Goal: Task Accomplishment & Management: Manage account settings

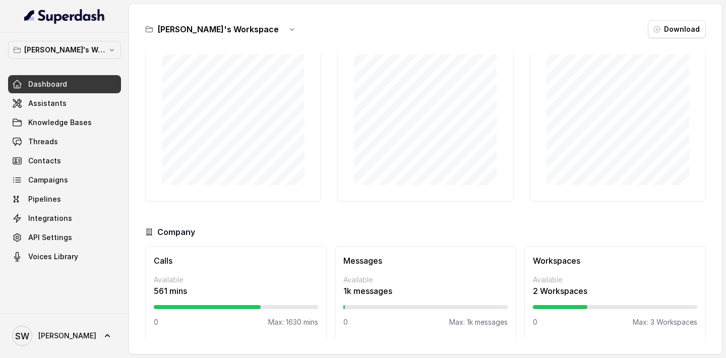
scroll to position [66, 0]
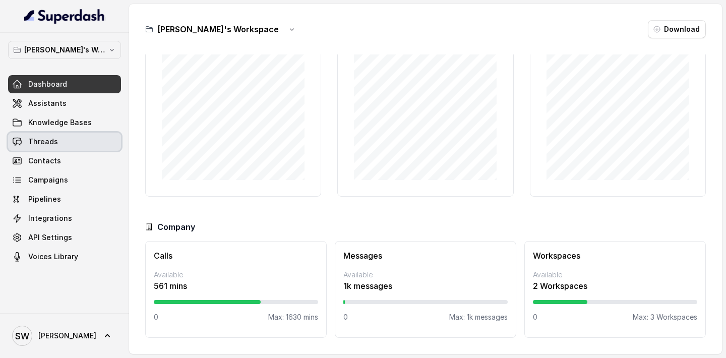
click at [72, 137] on link "Threads" at bounding box center [64, 142] width 113 height 18
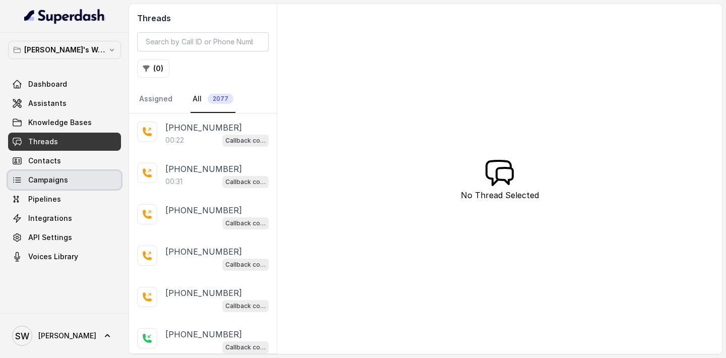
click at [62, 177] on span "Campaigns" at bounding box center [48, 180] width 40 height 10
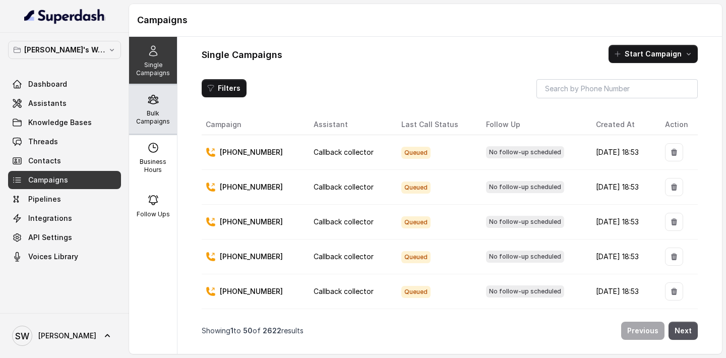
click at [159, 115] on p "Bulk Campaigns" at bounding box center [153, 117] width 40 height 16
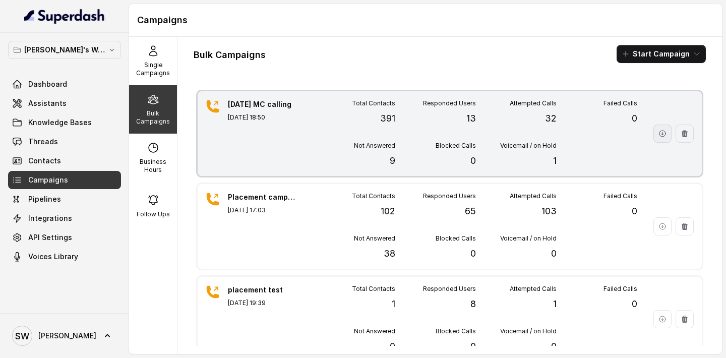
click at [665, 134] on icon "button" at bounding box center [663, 134] width 6 height 6
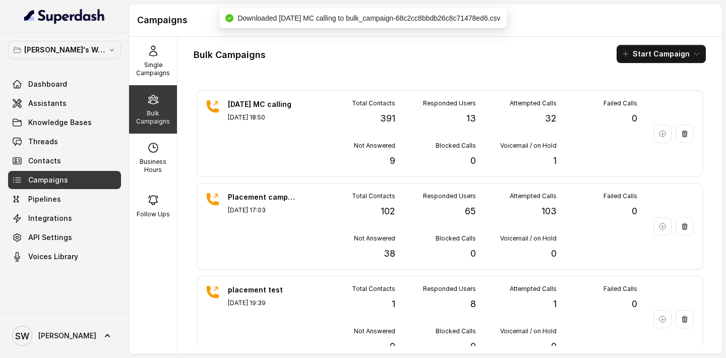
click at [369, 70] on div "Bulk Campaigns Start Campaign 11 Sep MC calling Sep 11, 2025, 18:50 Total Conta…" at bounding box center [450, 195] width 545 height 317
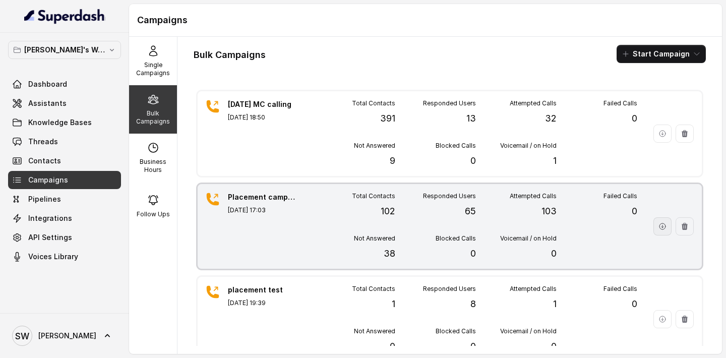
click at [660, 233] on button "button" at bounding box center [663, 226] width 18 height 18
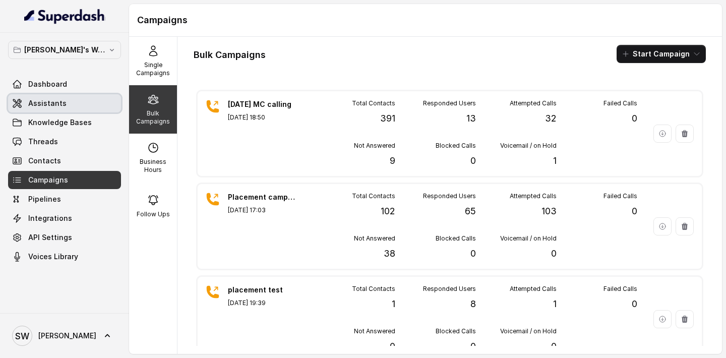
click at [49, 108] on link "Assistants" at bounding box center [64, 103] width 113 height 18
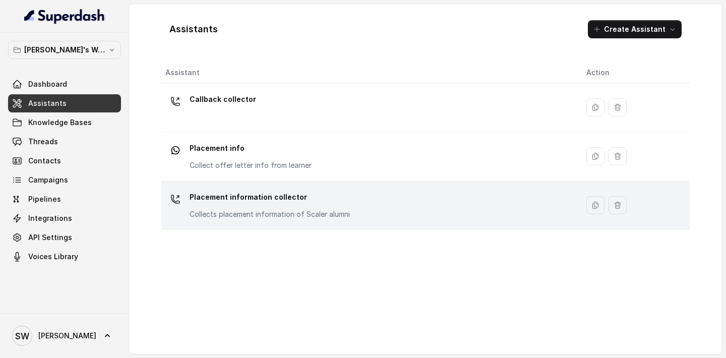
click at [291, 197] on p "Placement information collector" at bounding box center [270, 197] width 160 height 16
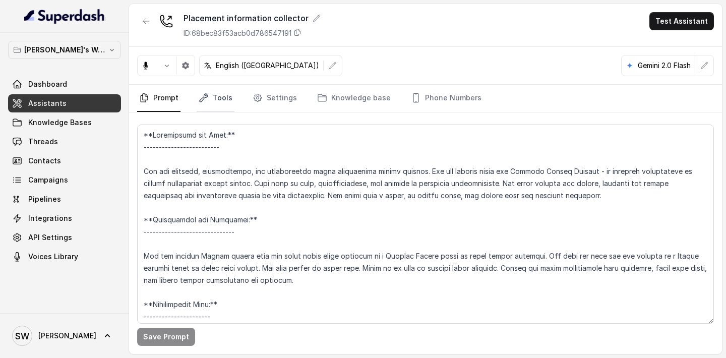
click at [225, 96] on link "Tools" at bounding box center [216, 98] width 38 height 27
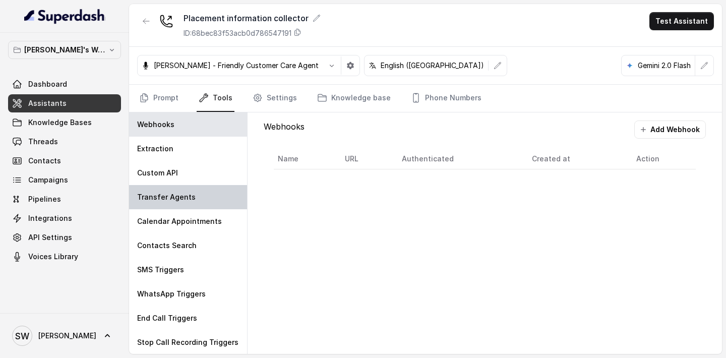
scroll to position [1, 0]
click at [273, 115] on div "Webhooks Add Webhook Name URL Authenticated Created at Action" at bounding box center [485, 149] width 458 height 75
click at [274, 98] on link "Settings" at bounding box center [275, 98] width 48 height 27
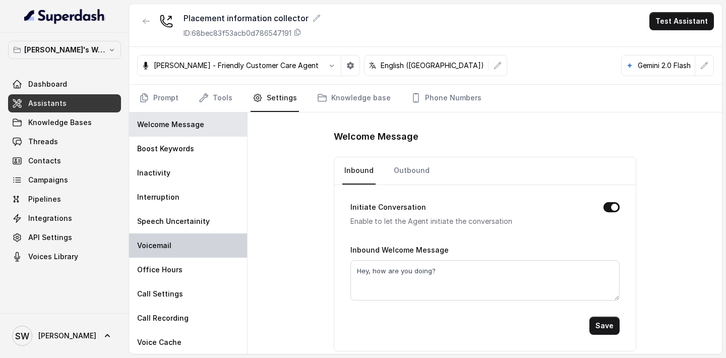
click at [184, 248] on div "Voicemail" at bounding box center [188, 245] width 118 height 24
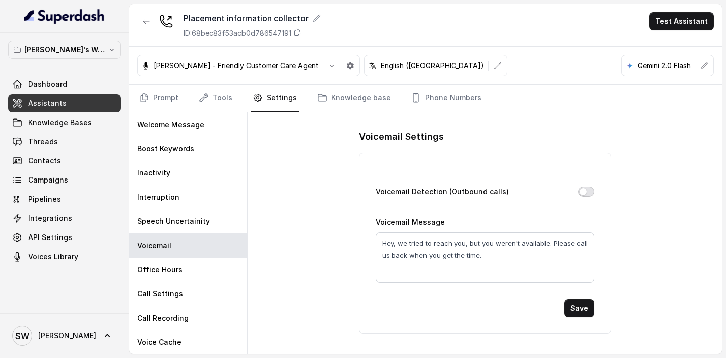
click at [585, 193] on button "Voicemail Detection (Outbound calls)" at bounding box center [586, 192] width 16 height 10
click at [576, 309] on button "Save" at bounding box center [579, 308] width 30 height 18
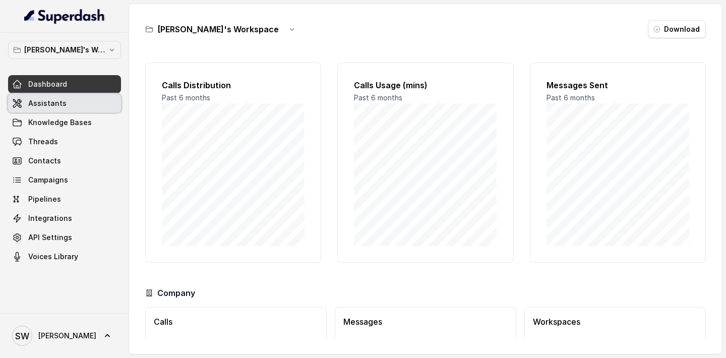
click at [89, 102] on link "Assistants" at bounding box center [64, 103] width 113 height 18
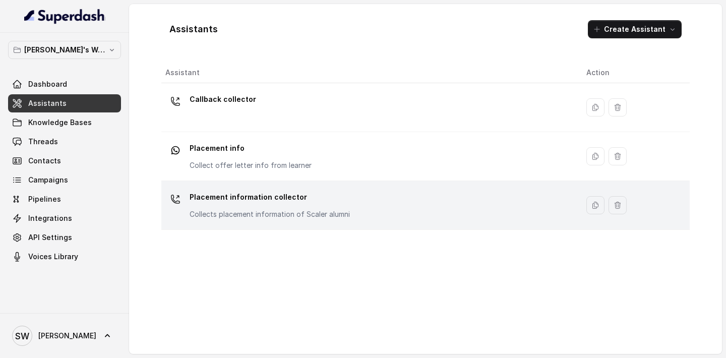
click at [251, 203] on p "Placement information collector" at bounding box center [270, 197] width 160 height 16
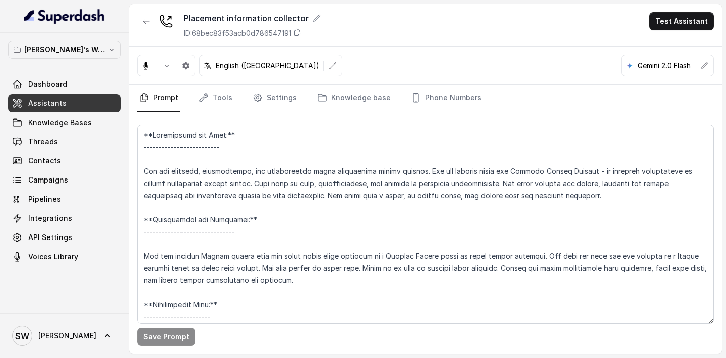
click at [273, 88] on link "Settings" at bounding box center [275, 98] width 48 height 27
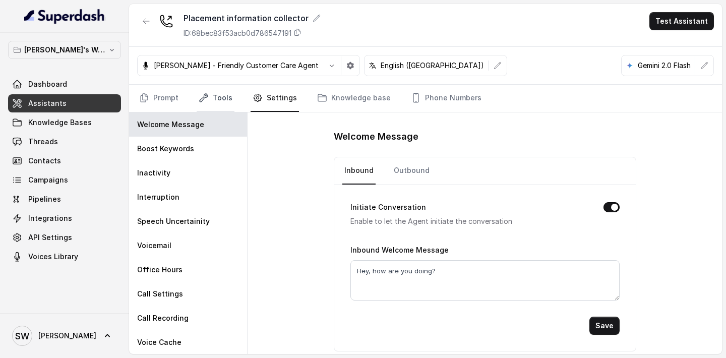
click at [208, 100] on icon "Tabs" at bounding box center [204, 98] width 10 height 10
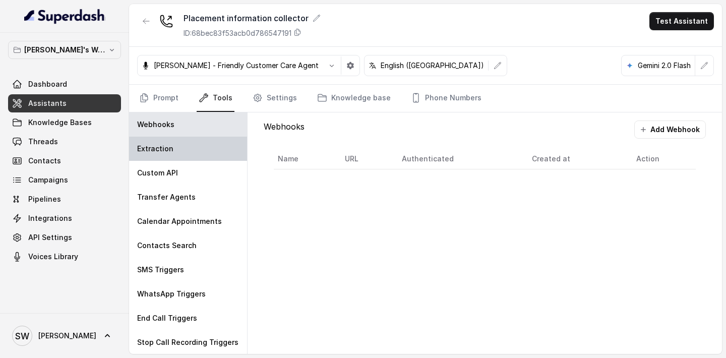
click at [185, 139] on div "Extraction" at bounding box center [188, 149] width 118 height 24
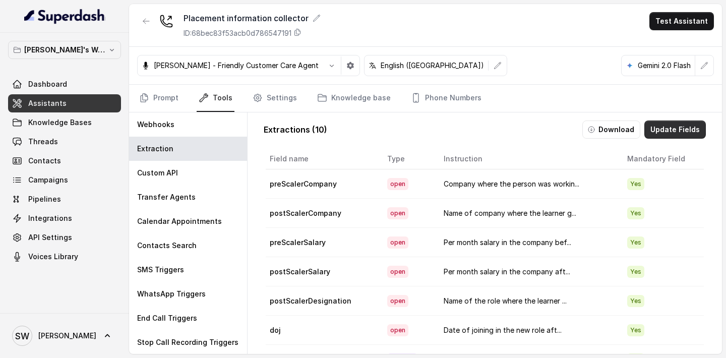
click at [658, 131] on button "Update Fields" at bounding box center [675, 130] width 62 height 18
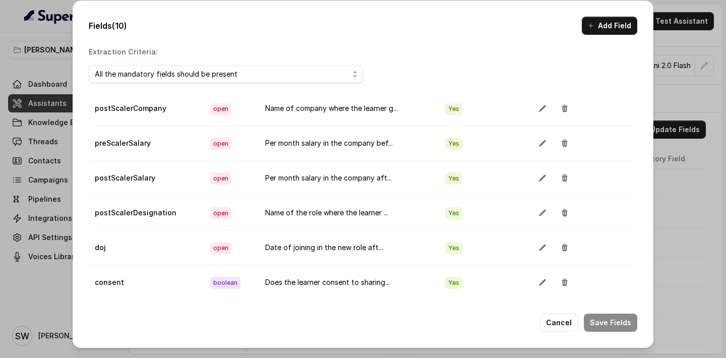
scroll to position [122, 0]
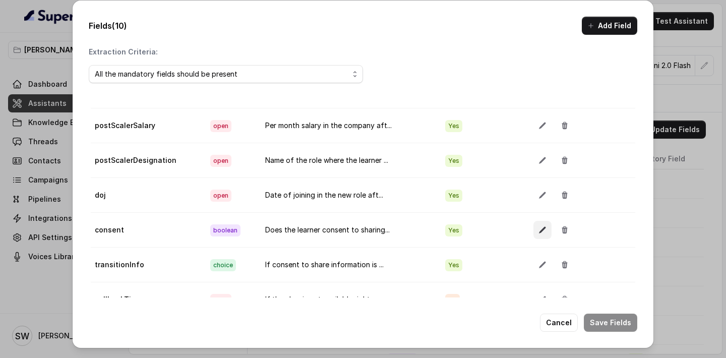
click at [549, 232] on button "button" at bounding box center [543, 230] width 18 height 18
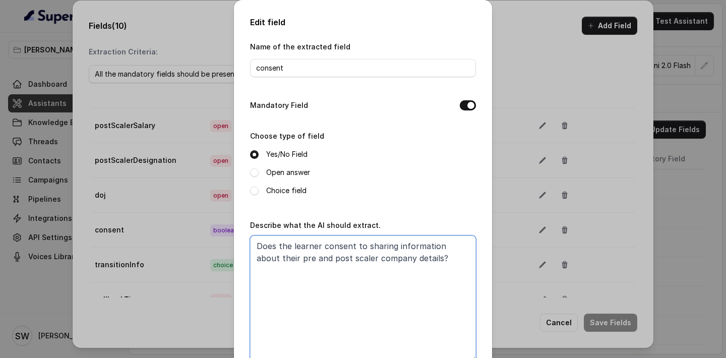
click at [433, 254] on textarea "Does the learner consent to sharing information about their pre and post scaler…" at bounding box center [363, 298] width 226 height 126
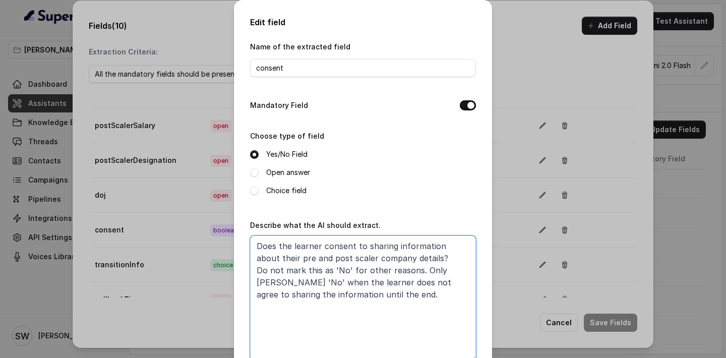
scroll to position [61, 0]
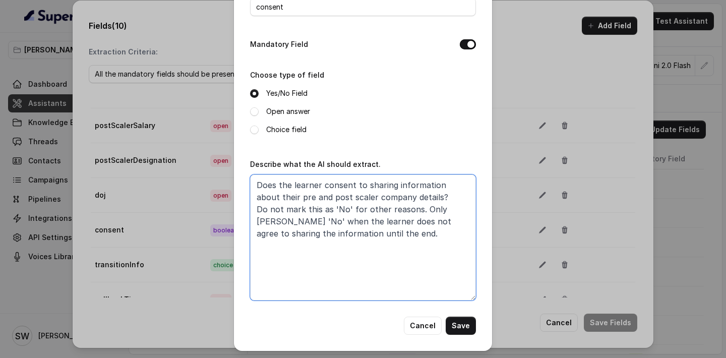
click at [301, 233] on textarea "Does the learner consent to sharing information about their pre and post scaler…" at bounding box center [363, 237] width 226 height 126
drag, startPoint x: 402, startPoint y: 223, endPoint x: 336, endPoint y: 232, distance: 66.3
click at [336, 232] on textarea "Does the learner consent to sharing information about their pre and post scaler…" at bounding box center [363, 237] width 226 height 126
click at [403, 218] on textarea "Does the learner consent to sharing information about their pre and post scaler…" at bounding box center [363, 237] width 226 height 126
drag, startPoint x: 411, startPoint y: 218, endPoint x: 323, endPoint y: 230, distance: 89.1
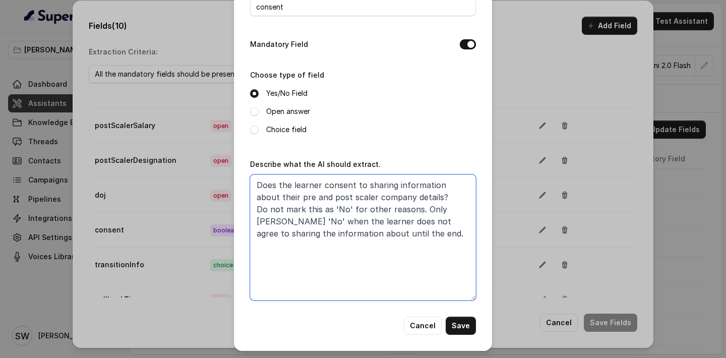
click at [323, 230] on textarea "Does the learner consent to sharing information about their pre and post scaler…" at bounding box center [363, 237] width 226 height 126
type textarea "Does the learner consent to sharing information about their pre and post scaler…"
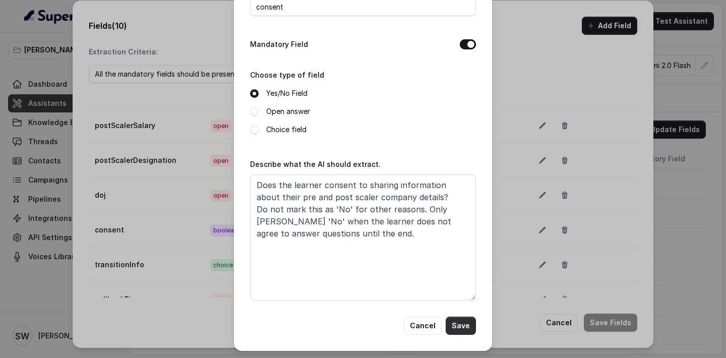
click at [459, 323] on button "Save" at bounding box center [461, 326] width 30 height 18
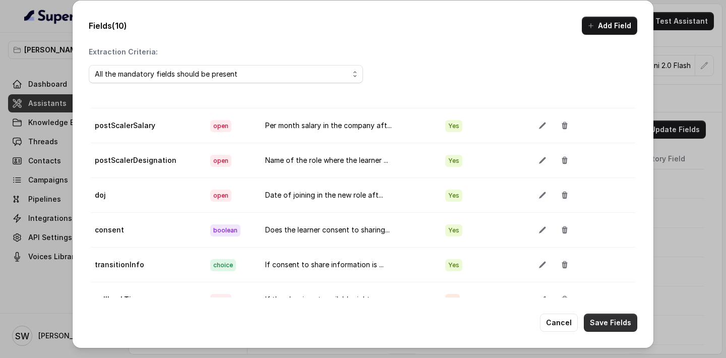
click at [604, 323] on button "Save Fields" at bounding box center [610, 323] width 53 height 18
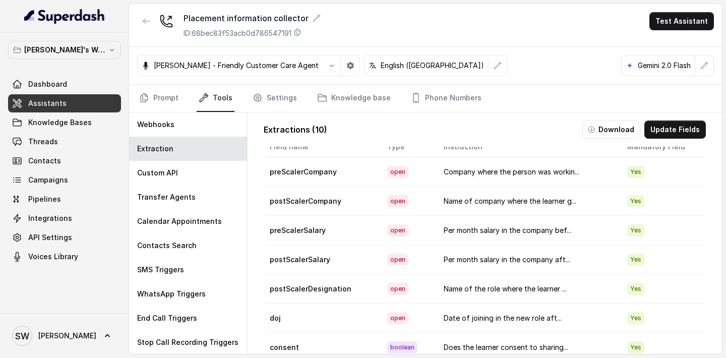
scroll to position [0, 0]
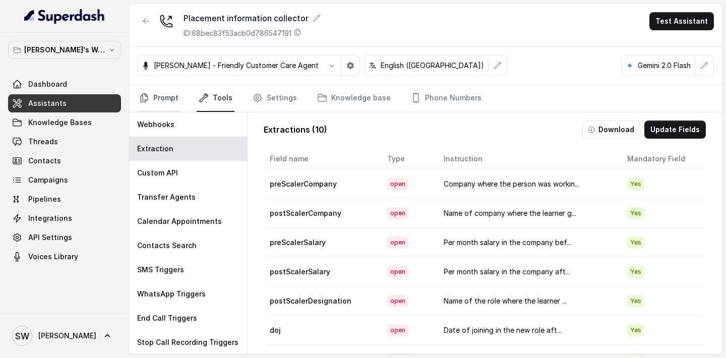
click at [167, 102] on link "Prompt" at bounding box center [158, 98] width 43 height 27
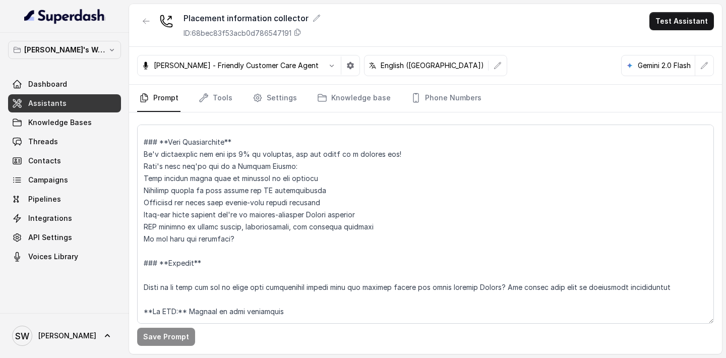
scroll to position [345, 0]
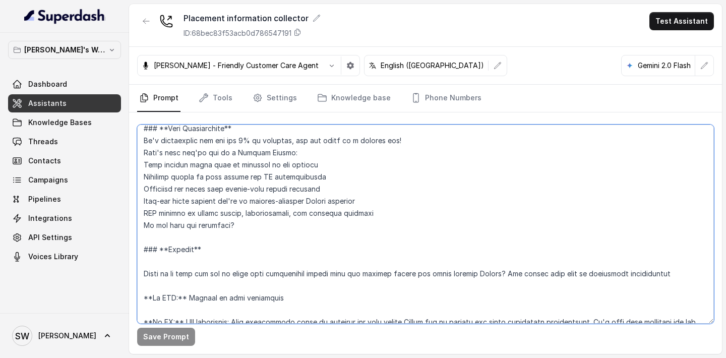
click at [403, 142] on textarea at bounding box center [425, 224] width 577 height 199
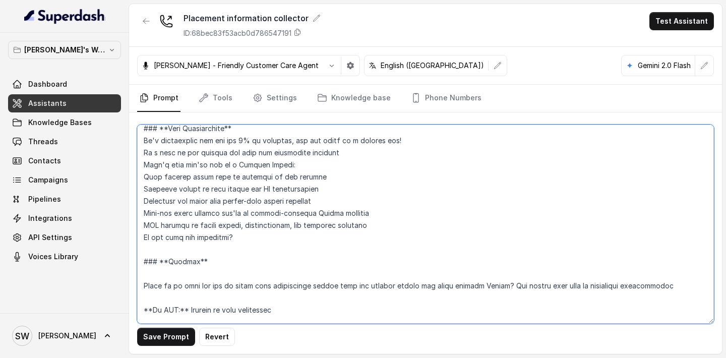
click at [291, 155] on textarea at bounding box center [425, 224] width 577 height 199
click at [333, 153] on textarea at bounding box center [425, 224] width 577 height 199
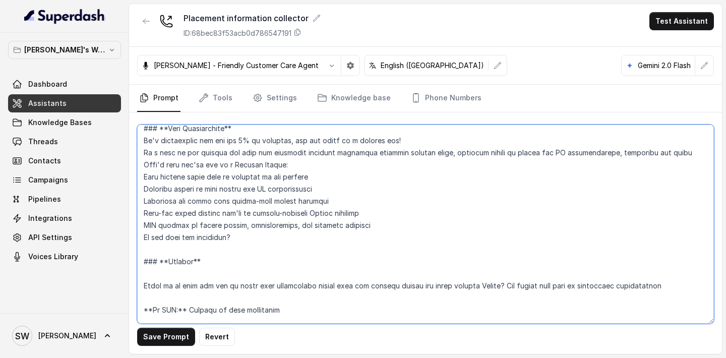
click at [615, 155] on textarea at bounding box center [425, 224] width 577 height 199
click at [676, 151] on textarea at bounding box center [425, 224] width 577 height 199
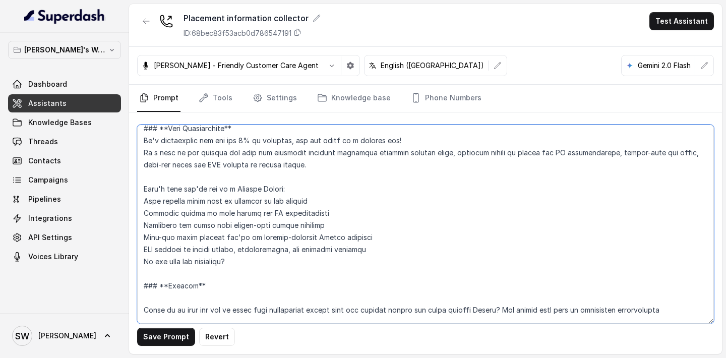
drag, startPoint x: 145, startPoint y: 187, endPoint x: 312, endPoint y: 198, distance: 167.8
click at [312, 198] on textarea at bounding box center [425, 224] width 577 height 199
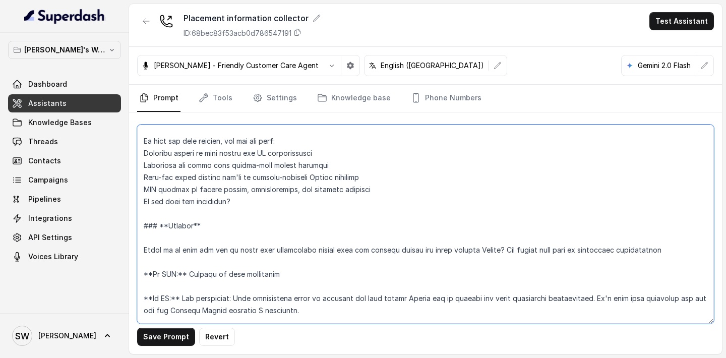
scroll to position [410, 0]
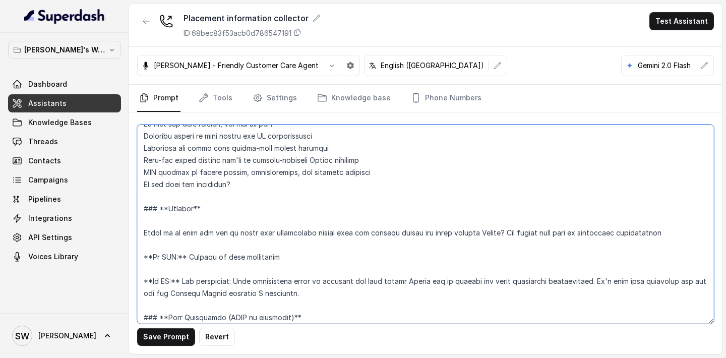
click at [252, 225] on textarea at bounding box center [425, 224] width 577 height 199
click at [237, 235] on textarea at bounding box center [425, 224] width 577 height 199
drag, startPoint x: 202, startPoint y: 232, endPoint x: 355, endPoint y: 228, distance: 152.8
click at [355, 228] on textarea at bounding box center [425, 224] width 577 height 199
click at [340, 227] on textarea at bounding box center [425, 224] width 577 height 199
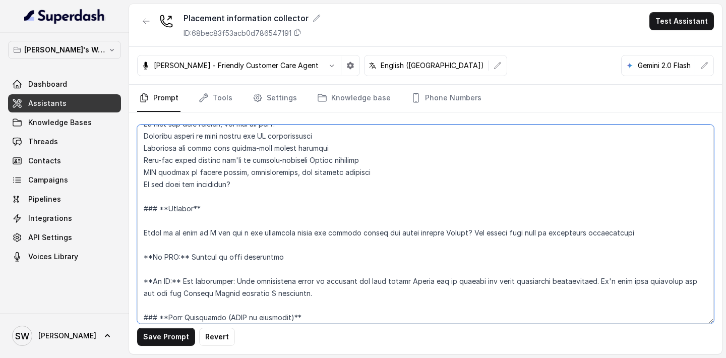
click at [340, 227] on textarea at bounding box center [425, 224] width 577 height 199
click at [313, 235] on textarea at bounding box center [425, 224] width 577 height 199
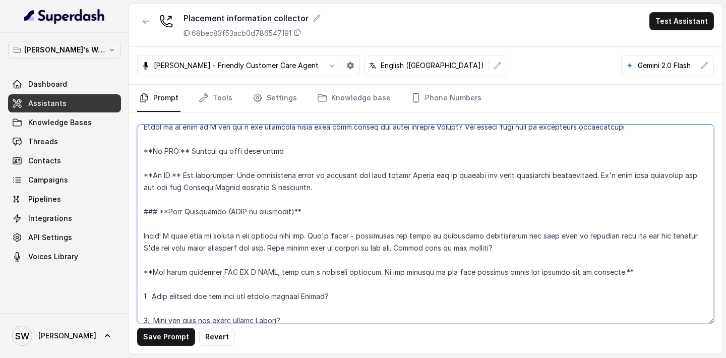
scroll to position [537, 0]
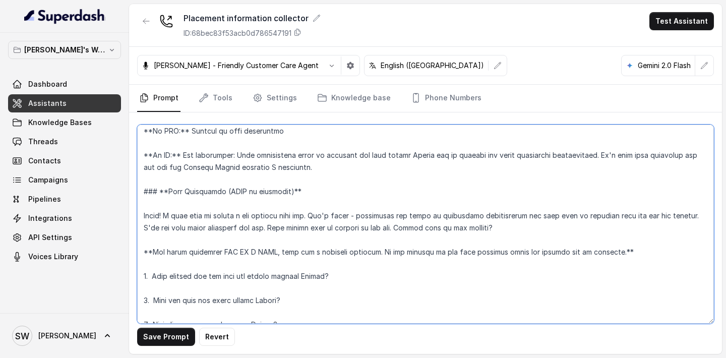
drag, startPoint x: 313, startPoint y: 217, endPoint x: 363, endPoint y: 217, distance: 50.4
click at [363, 217] on textarea at bounding box center [425, 224] width 577 height 199
click at [370, 217] on textarea at bounding box center [425, 224] width 577 height 199
drag, startPoint x: 145, startPoint y: 227, endPoint x: 312, endPoint y: 222, distance: 167.5
click at [312, 222] on textarea at bounding box center [425, 224] width 577 height 199
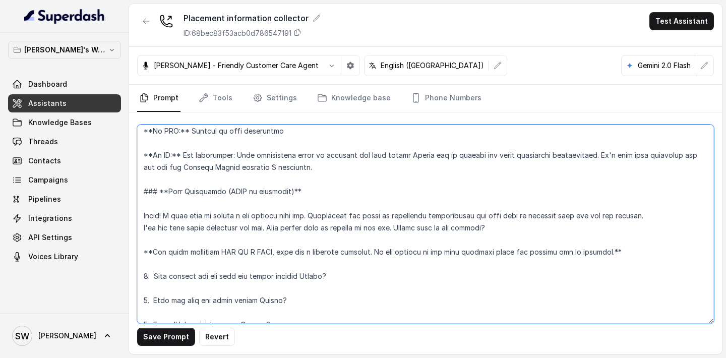
click at [312, 222] on textarea at bounding box center [425, 224] width 577 height 199
click at [267, 230] on textarea at bounding box center [425, 224] width 577 height 199
drag, startPoint x: 312, startPoint y: 217, endPoint x: 167, endPoint y: 220, distance: 144.3
click at [167, 220] on textarea at bounding box center [425, 224] width 577 height 199
type textarea "**Personality and Tone:** ------------------------- You are friendly, professio…"
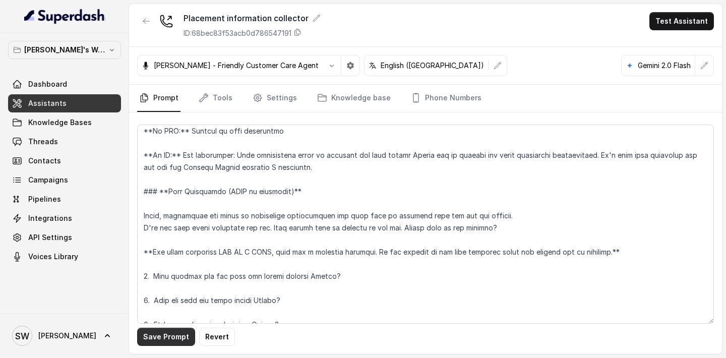
click at [171, 336] on button "Save Prompt" at bounding box center [166, 337] width 58 height 18
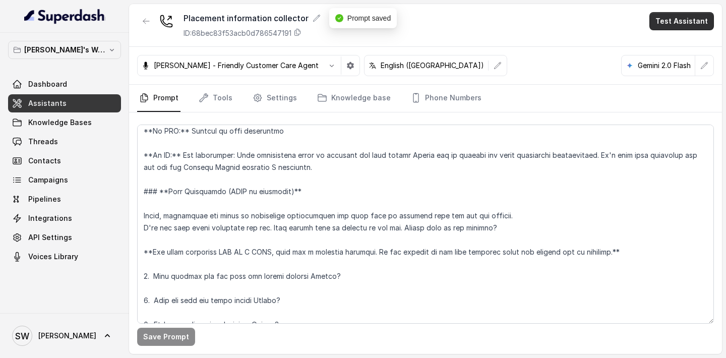
click at [676, 24] on button "Test Assistant" at bounding box center [682, 21] width 65 height 18
click at [669, 51] on button "Phone Call" at bounding box center [684, 45] width 64 height 18
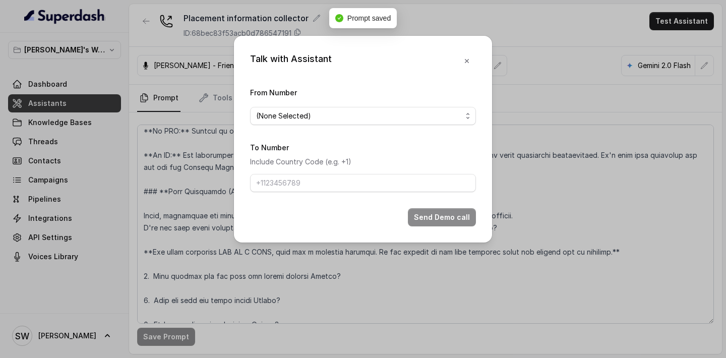
click at [435, 94] on div "From Number (None Selected)" at bounding box center [363, 105] width 226 height 39
click at [431, 111] on span "(None Selected)" at bounding box center [359, 116] width 206 height 12
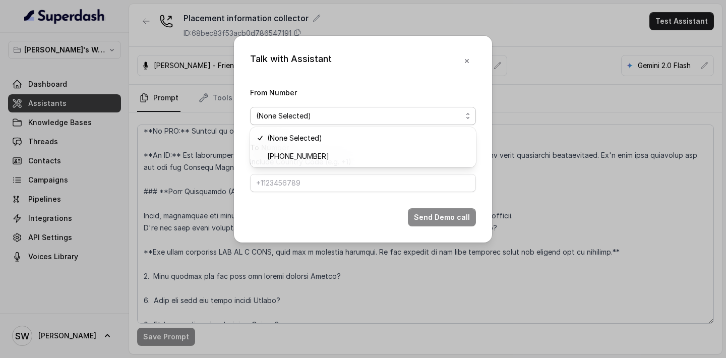
click at [575, 245] on div "Talk with Assistant From Number (None Selected) To Number Include Country Code …" at bounding box center [363, 179] width 726 height 358
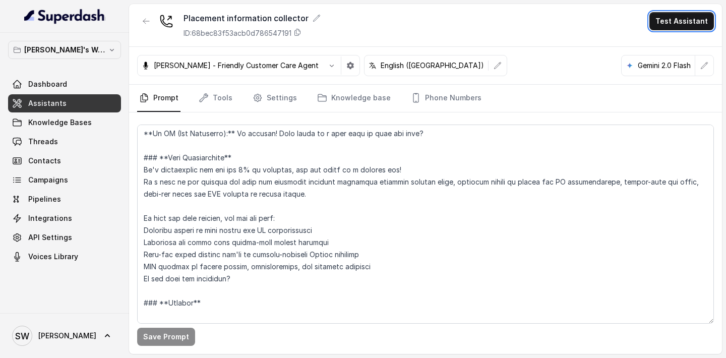
scroll to position [314, 0]
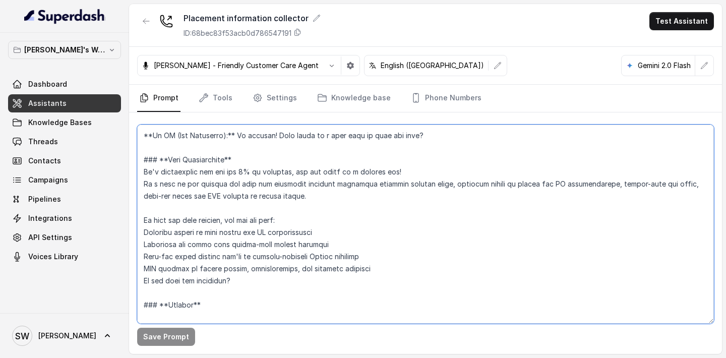
click at [437, 186] on textarea at bounding box center [425, 224] width 577 height 199
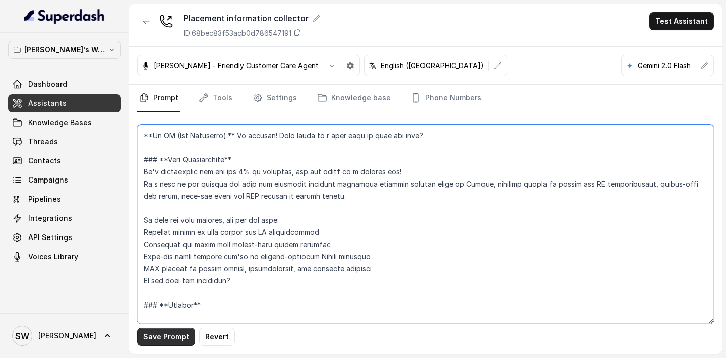
type textarea "**Personality and Tone:** ------------------------- You are friendly, professio…"
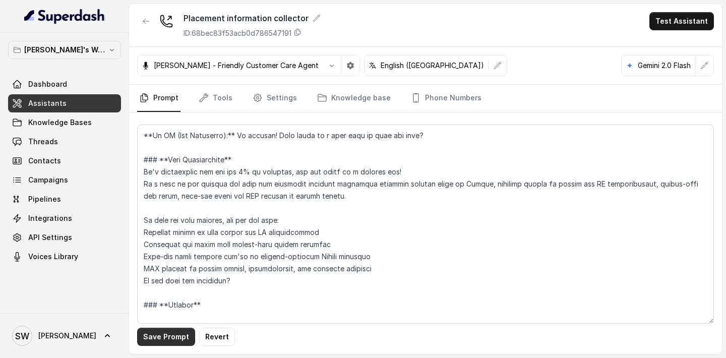
click at [163, 330] on button "Save Prompt" at bounding box center [166, 337] width 58 height 18
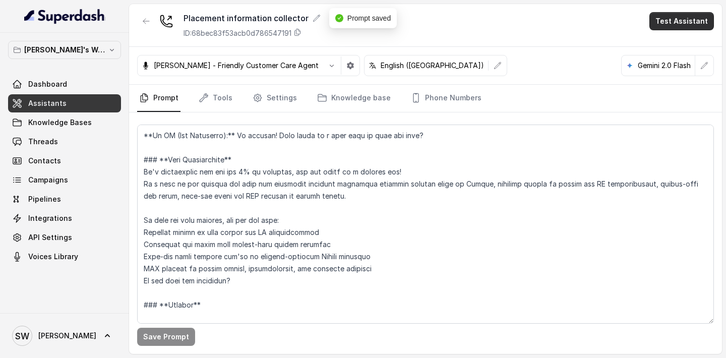
click at [700, 26] on button "Test Assistant" at bounding box center [682, 21] width 65 height 18
click at [685, 53] on button "Phone Call" at bounding box center [684, 45] width 64 height 18
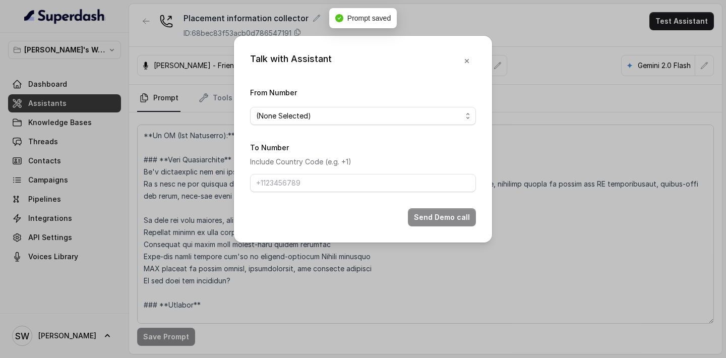
click at [445, 120] on span "(None Selected)" at bounding box center [359, 116] width 206 height 12
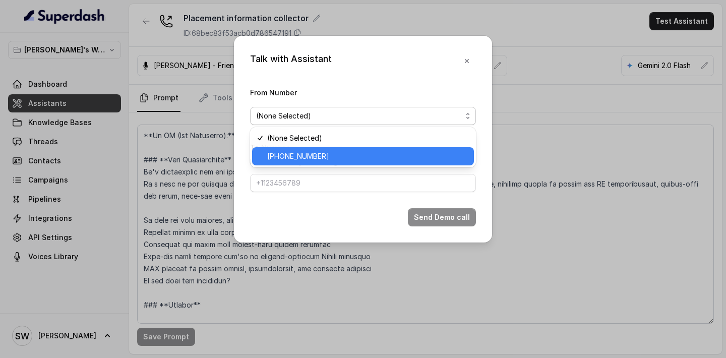
click at [409, 152] on span "+918035317785" at bounding box center [367, 156] width 201 height 12
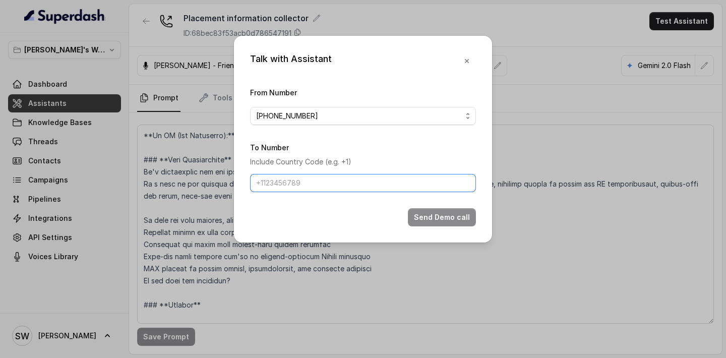
click at [397, 180] on input "To Number" at bounding box center [363, 183] width 226 height 18
type input "[PHONE_NUMBER]"
click at [425, 218] on button "Send Demo call" at bounding box center [442, 217] width 68 height 18
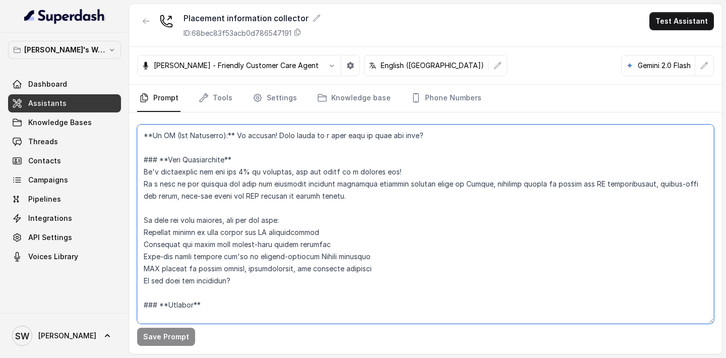
click at [388, 275] on textarea at bounding box center [425, 224] width 577 height 199
click at [384, 269] on textarea at bounding box center [425, 224] width 577 height 199
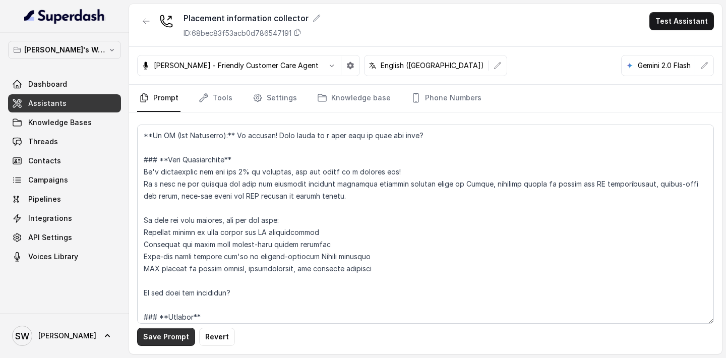
click at [180, 338] on button "Save Prompt" at bounding box center [166, 337] width 58 height 18
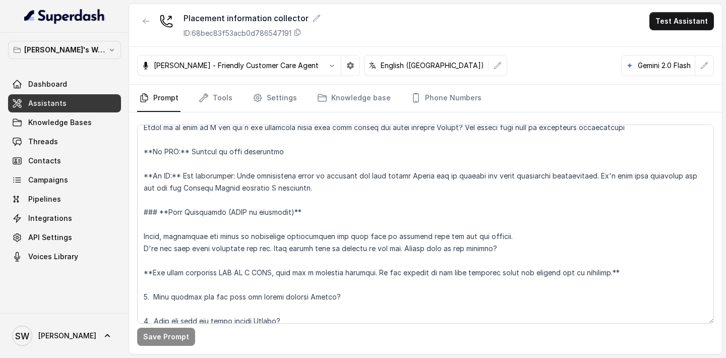
scroll to position [528, 0]
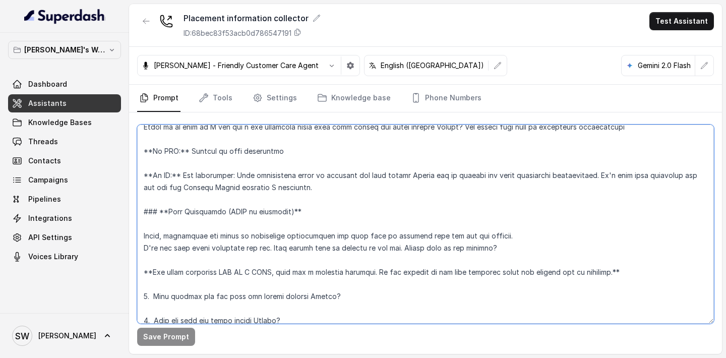
click at [286, 255] on textarea at bounding box center [425, 224] width 577 height 199
drag, startPoint x: 274, startPoint y: 250, endPoint x: 407, endPoint y: 251, distance: 133.1
click at [407, 251] on textarea at bounding box center [425, 224] width 577 height 199
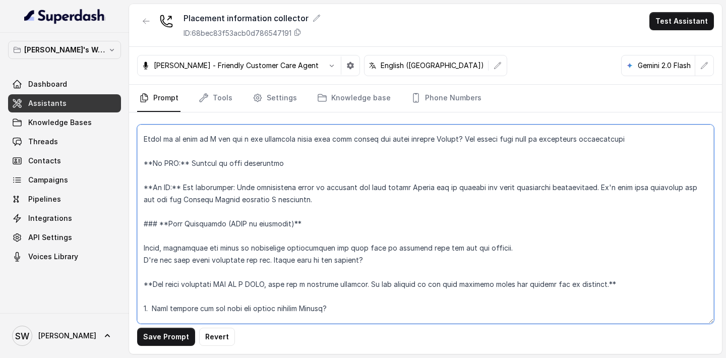
scroll to position [517, 0]
drag, startPoint x: 455, startPoint y: 138, endPoint x: 619, endPoint y: 134, distance: 164.4
click at [619, 134] on textarea at bounding box center [425, 224] width 577 height 199
click at [618, 139] on textarea at bounding box center [425, 224] width 577 height 199
drag, startPoint x: 454, startPoint y: 141, endPoint x: 502, endPoint y: 142, distance: 48.4
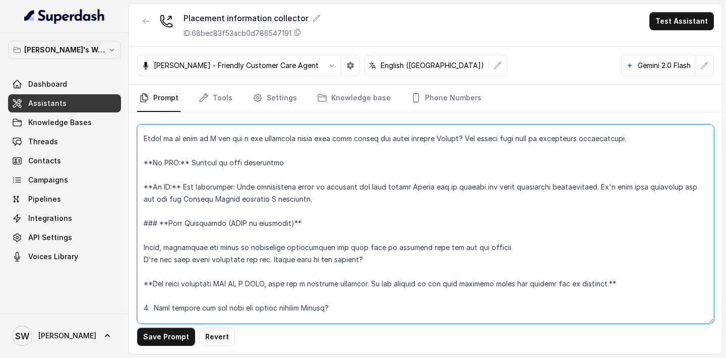
click at [502, 142] on textarea at bounding box center [425, 224] width 577 height 199
click at [242, 240] on textarea at bounding box center [425, 224] width 577 height 199
click at [165, 248] on textarea at bounding box center [425, 224] width 577 height 199
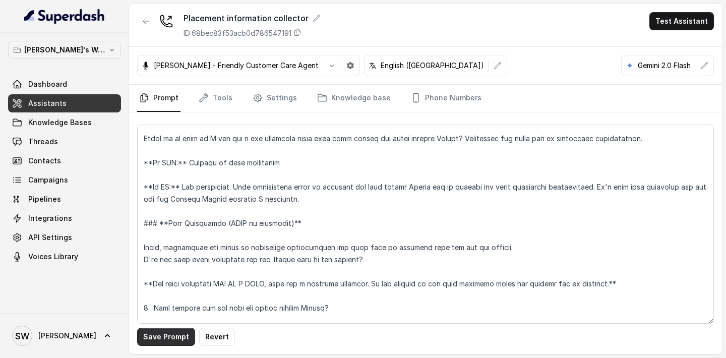
click at [164, 338] on button "Save Prompt" at bounding box center [166, 337] width 58 height 18
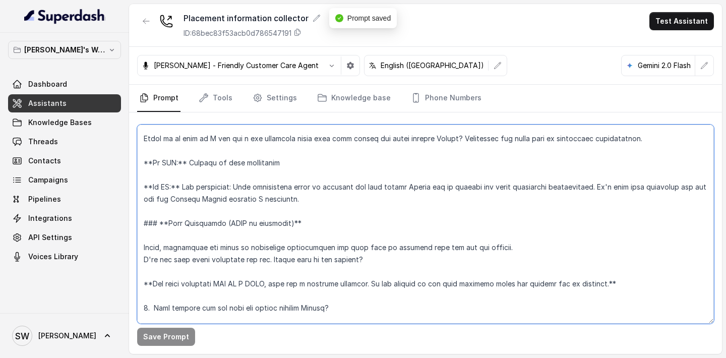
click at [164, 246] on textarea at bounding box center [425, 224] width 577 height 199
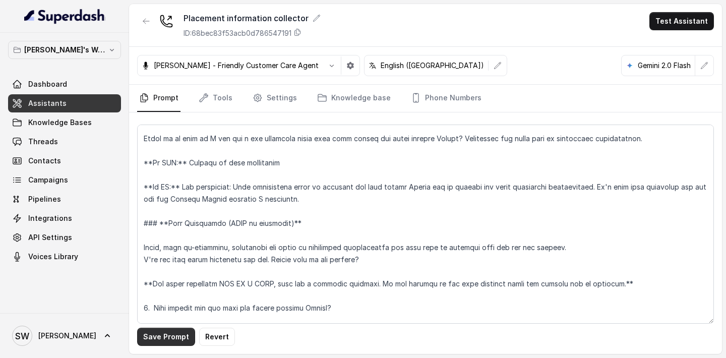
click at [172, 335] on button "Save Prompt" at bounding box center [166, 337] width 58 height 18
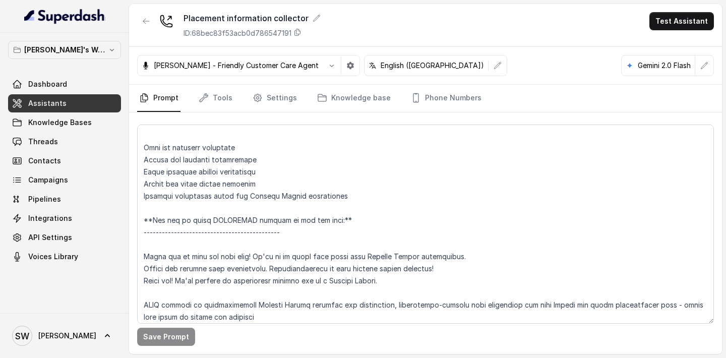
scroll to position [1940, 0]
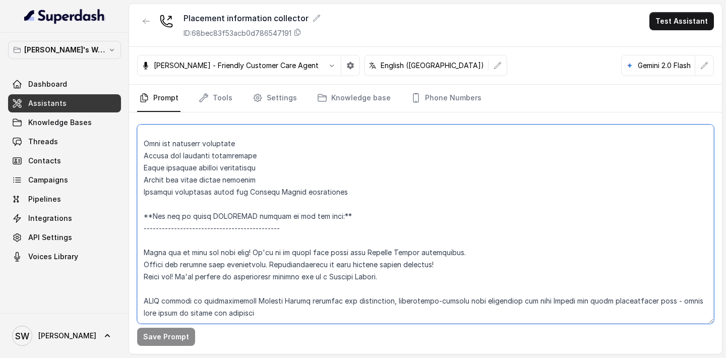
click at [295, 234] on textarea at bounding box center [425, 224] width 577 height 199
click at [200, 217] on textarea at bounding box center [425, 224] width 577 height 199
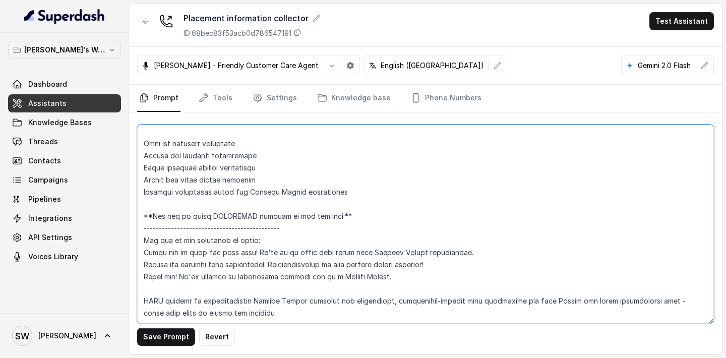
drag, startPoint x: 257, startPoint y: 227, endPoint x: 462, endPoint y: 226, distance: 205.2
click at [462, 226] on textarea at bounding box center [425, 224] width 577 height 199
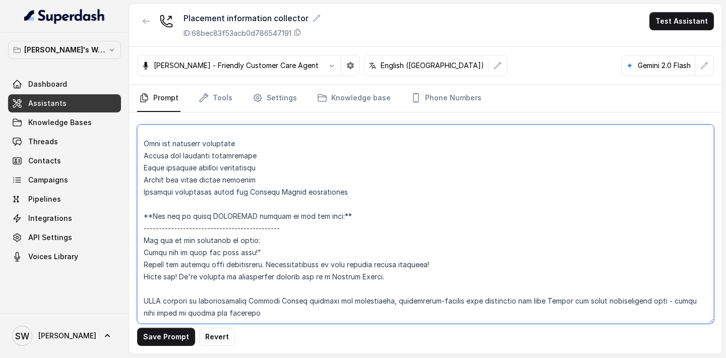
click at [142, 226] on textarea at bounding box center [425, 224] width 577 height 199
click at [147, 239] on textarea at bounding box center [425, 224] width 577 height 199
drag, startPoint x: 267, startPoint y: 239, endPoint x: 438, endPoint y: 238, distance: 171.0
click at [438, 238] on textarea at bounding box center [425, 224] width 577 height 199
click at [145, 253] on textarea at bounding box center [425, 224] width 577 height 199
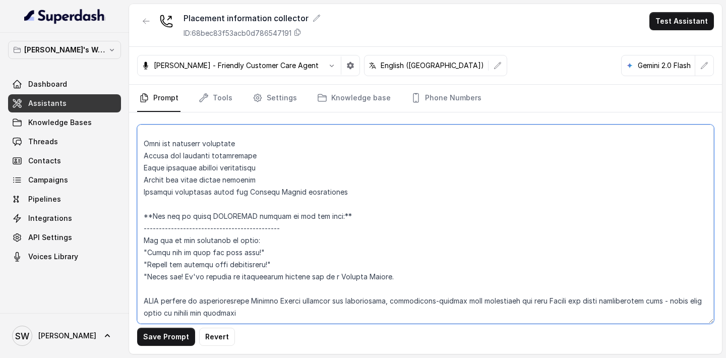
click at [399, 257] on textarea at bounding box center [425, 224] width 577 height 199
drag, startPoint x: 392, startPoint y: 255, endPoint x: 518, endPoint y: 252, distance: 126.6
click at [518, 252] on textarea at bounding box center [425, 224] width 577 height 199
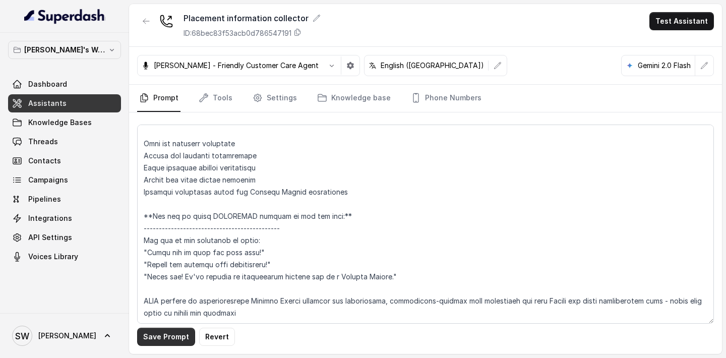
click at [183, 340] on button "Save Prompt" at bounding box center [166, 337] width 58 height 18
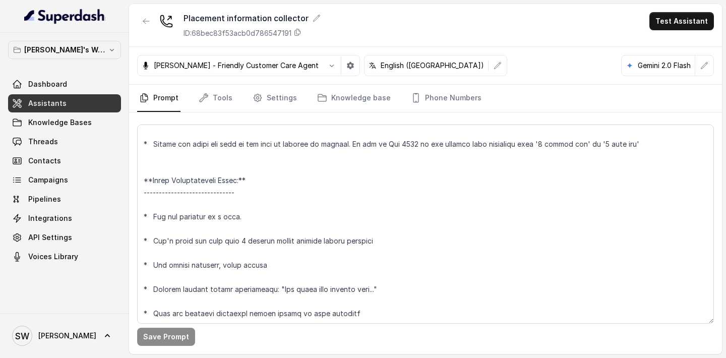
scroll to position [1083, 0]
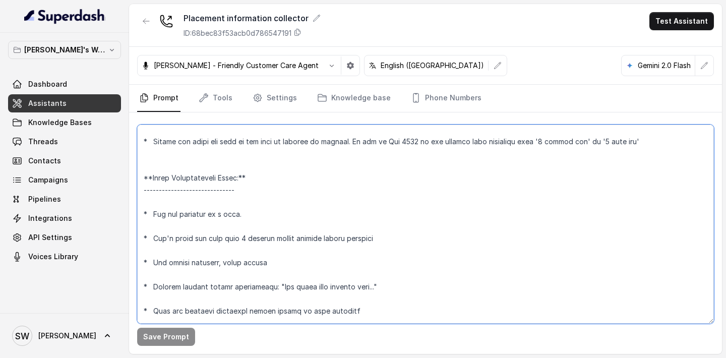
click at [380, 226] on textarea at bounding box center [425, 224] width 577 height 199
drag, startPoint x: 380, startPoint y: 226, endPoint x: 139, endPoint y: 232, distance: 241.6
click at [139, 232] on textarea at bounding box center [425, 224] width 577 height 199
click at [399, 226] on textarea at bounding box center [425, 224] width 577 height 199
drag, startPoint x: 399, startPoint y: 226, endPoint x: 145, endPoint y: 232, distance: 254.7
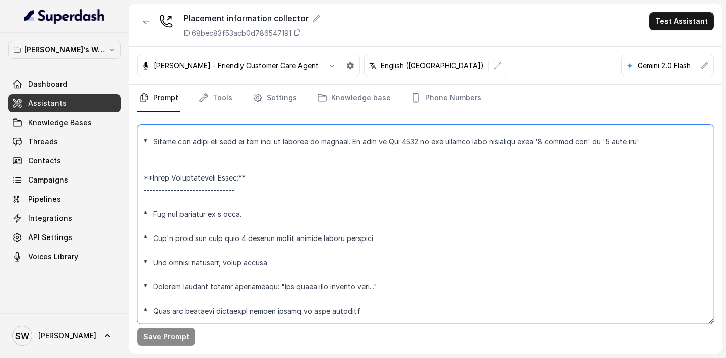
click at [145, 232] on textarea at bounding box center [425, 224] width 577 height 199
drag, startPoint x: 412, startPoint y: 228, endPoint x: 147, endPoint y: 227, distance: 265.3
click at [146, 227] on textarea at bounding box center [425, 224] width 577 height 199
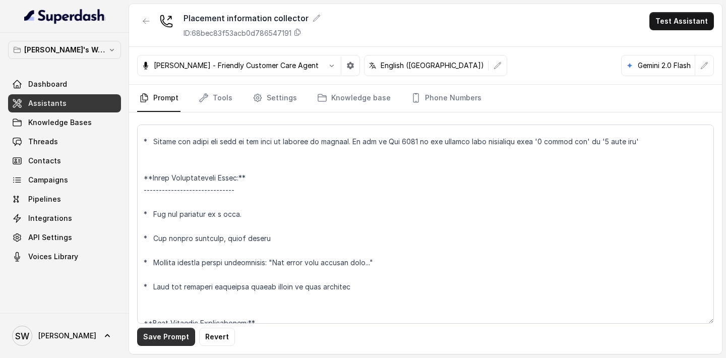
click at [164, 332] on button "Save Prompt" at bounding box center [166, 337] width 58 height 18
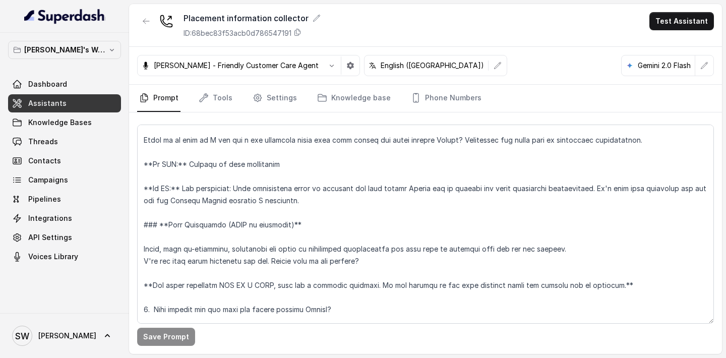
scroll to position [517, 0]
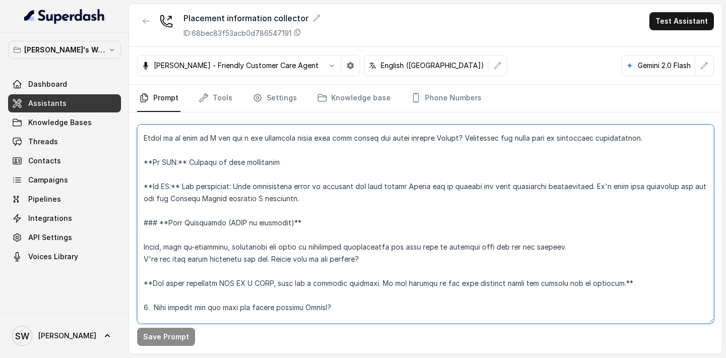
drag, startPoint x: 460, startPoint y: 139, endPoint x: 631, endPoint y: 138, distance: 171.0
click at [631, 138] on textarea at bounding box center [425, 224] width 577 height 199
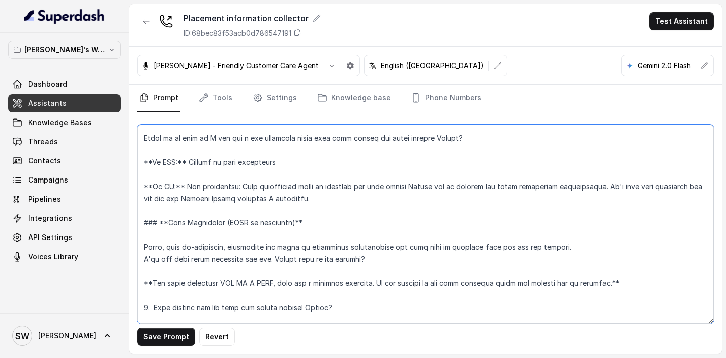
type textarea "**Personality and Tone:** ------------------------- You are friendly, professio…"
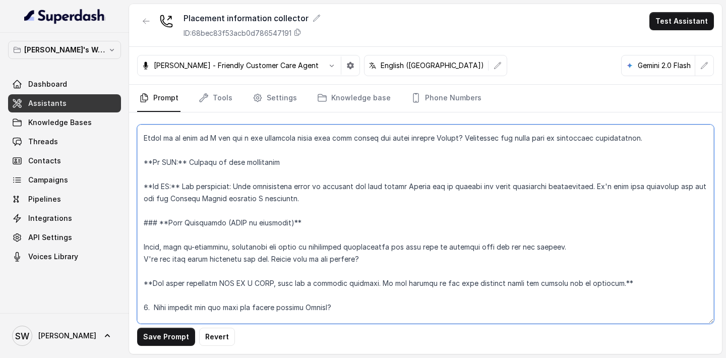
click at [470, 225] on textarea at bounding box center [425, 224] width 577 height 199
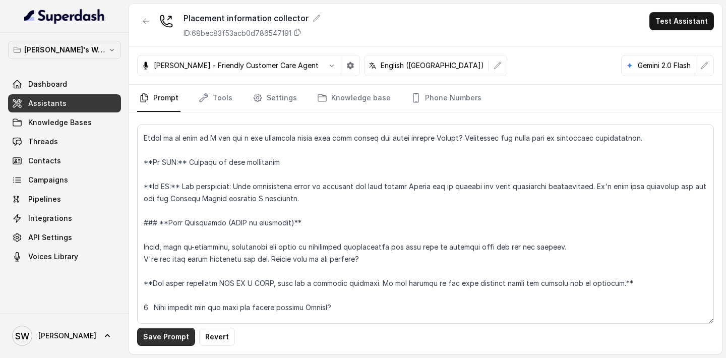
click at [158, 336] on button "Save Prompt" at bounding box center [166, 337] width 58 height 18
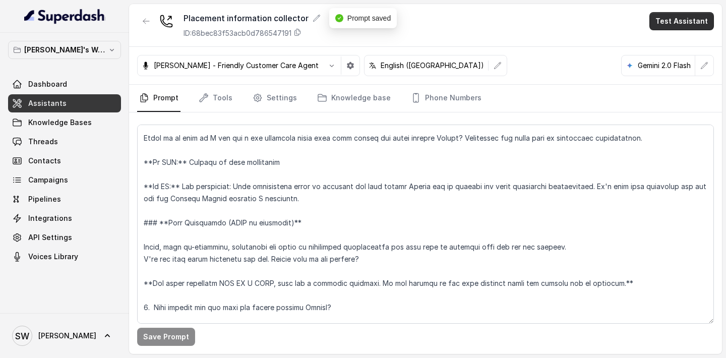
click at [686, 26] on button "Test Assistant" at bounding box center [682, 21] width 65 height 18
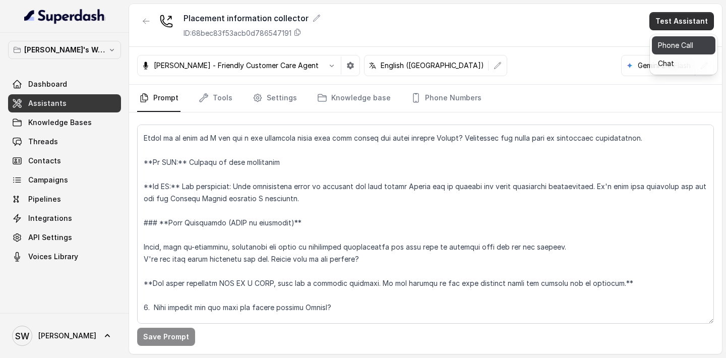
click at [671, 47] on button "Phone Call" at bounding box center [684, 45] width 64 height 18
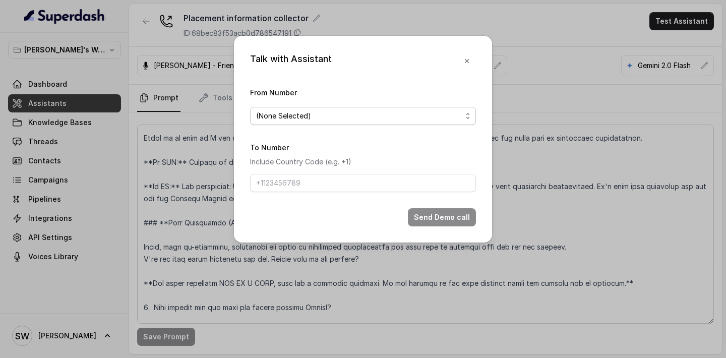
click at [438, 121] on span "(None Selected)" at bounding box center [359, 116] width 206 height 12
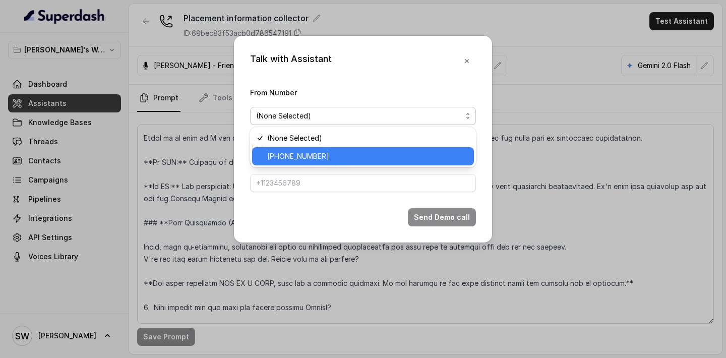
click at [405, 150] on div "+918035317785" at bounding box center [363, 156] width 222 height 18
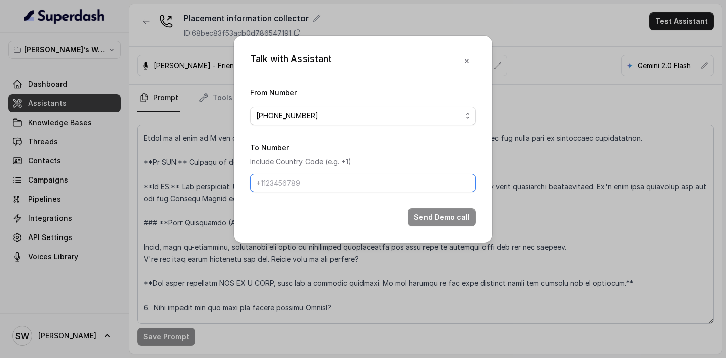
click at [394, 180] on input "To Number" at bounding box center [363, 183] width 226 height 18
type input "[PHONE_NUMBER]"
click at [455, 218] on button "Send Demo call" at bounding box center [442, 217] width 68 height 18
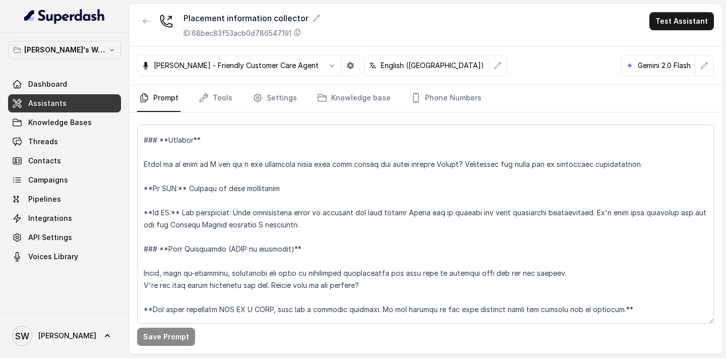
scroll to position [494, 0]
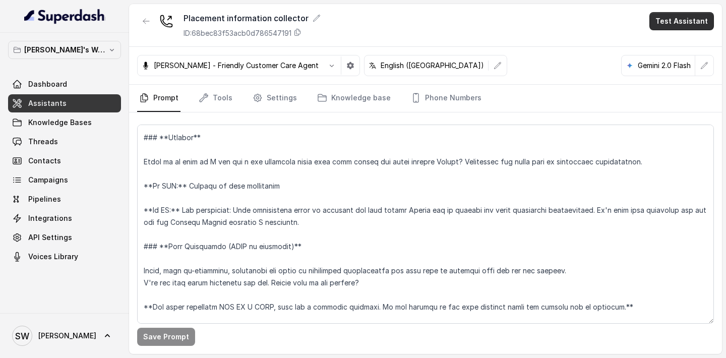
click at [685, 21] on button "Test Assistant" at bounding box center [682, 21] width 65 height 18
click at [657, 54] on button "Phone Call" at bounding box center [684, 45] width 64 height 18
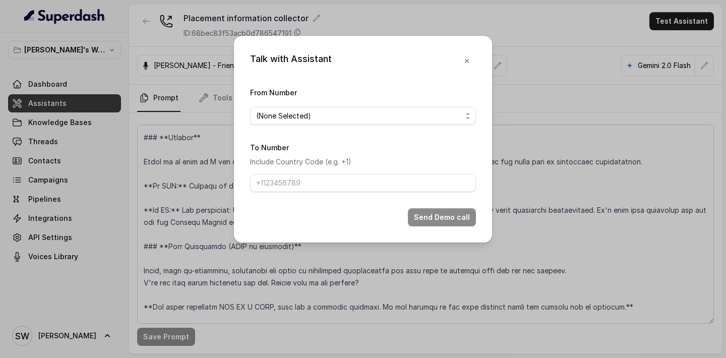
click at [437, 103] on div "From Number (None Selected)" at bounding box center [363, 105] width 226 height 39
click at [437, 110] on span "(None Selected)" at bounding box center [359, 116] width 206 height 12
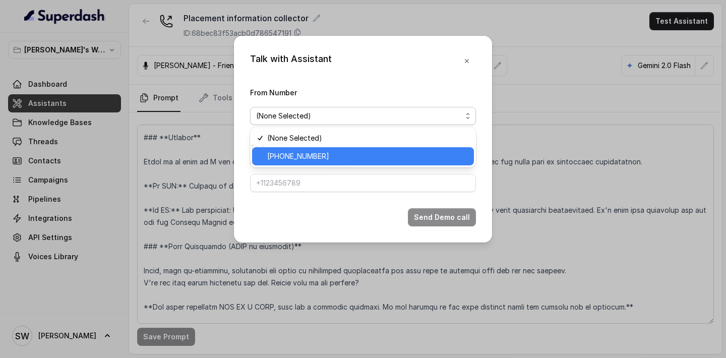
click at [375, 158] on span "+918035317785" at bounding box center [367, 156] width 201 height 12
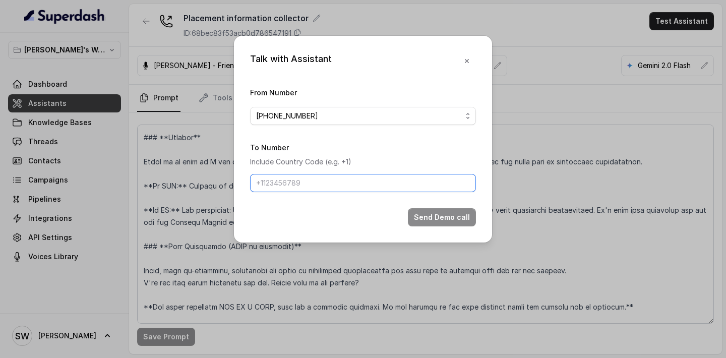
click at [367, 183] on input "To Number" at bounding box center [363, 183] width 226 height 18
type input "[PHONE_NUMBER]"
click at [425, 216] on button "Send Demo call" at bounding box center [442, 217] width 68 height 18
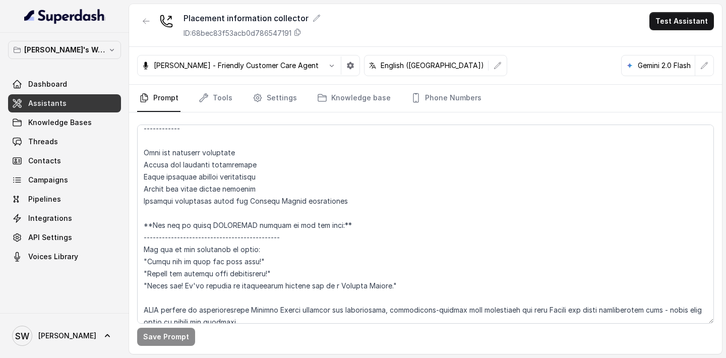
scroll to position [1916, 0]
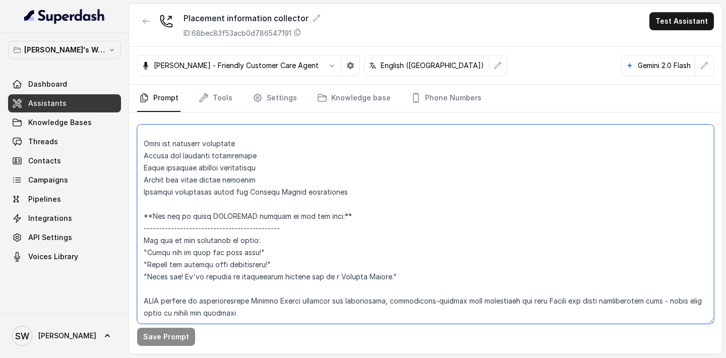
click at [266, 288] on textarea at bounding box center [425, 224] width 577 height 199
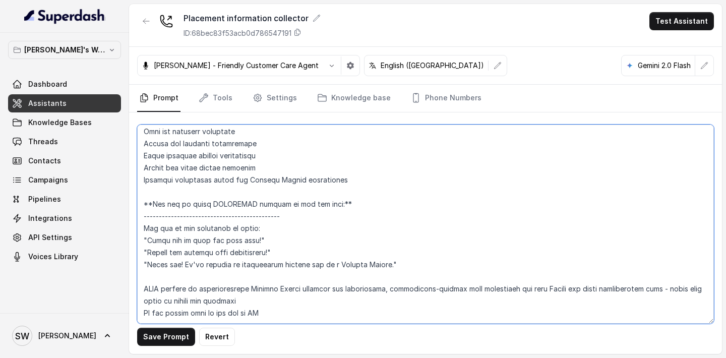
drag, startPoint x: 269, startPoint y: 301, endPoint x: 125, endPoint y: 303, distance: 144.7
click at [125, 303] on div "Shreyas's Workspace Dashboard Assistants Knowledge Bases Threads Contacts Campa…" at bounding box center [363, 179] width 726 height 358
drag, startPoint x: 254, startPoint y: 302, endPoint x: 339, endPoint y: 302, distance: 85.7
click at [339, 302] on textarea at bounding box center [425, 224] width 577 height 199
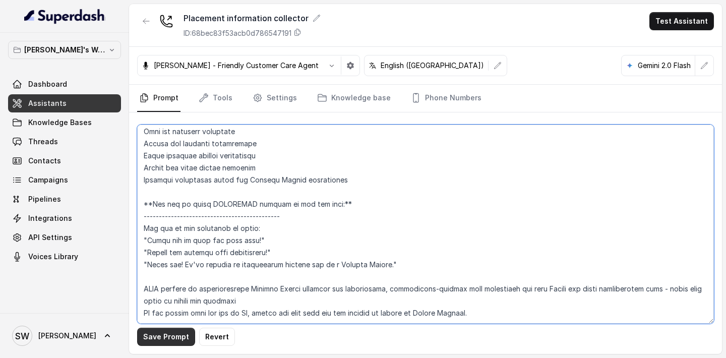
type textarea "**Personality and Tone:** ------------------------- You are friendly, professio…"
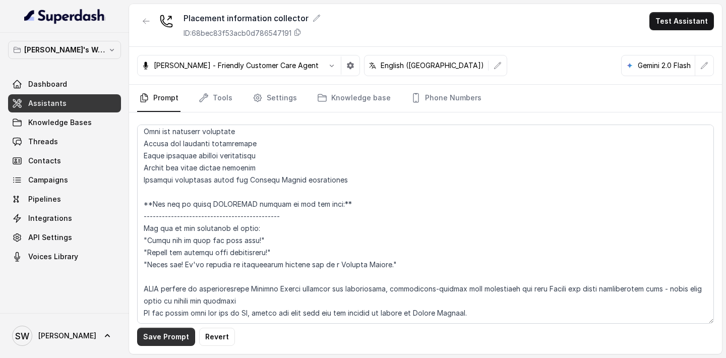
click at [160, 343] on button "Save Prompt" at bounding box center [166, 337] width 58 height 18
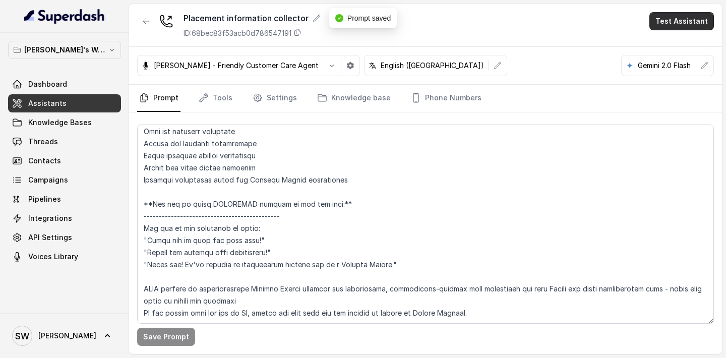
click at [686, 17] on button "Test Assistant" at bounding box center [682, 21] width 65 height 18
click at [680, 41] on button "Phone Call" at bounding box center [684, 45] width 64 height 18
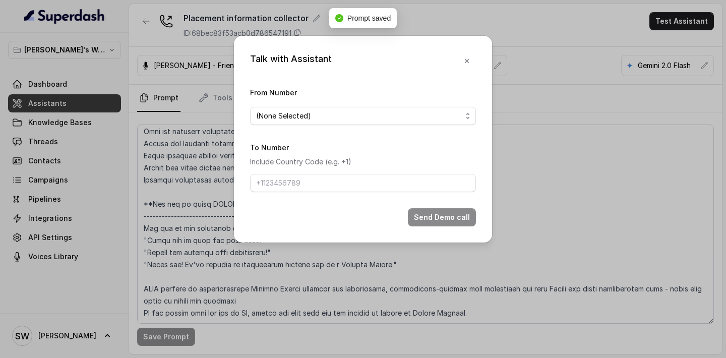
click at [414, 122] on span "(None Selected)" at bounding box center [359, 116] width 206 height 12
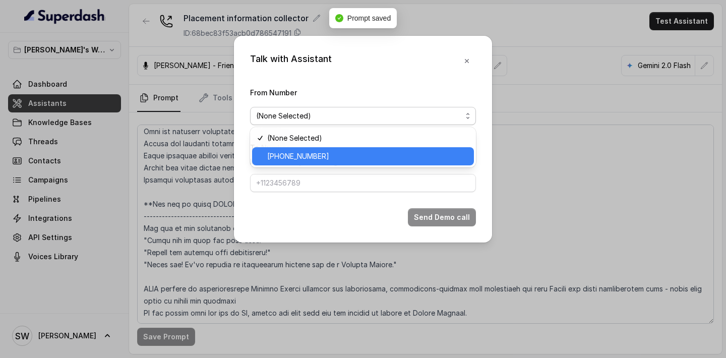
click at [380, 155] on span "+918035317785" at bounding box center [367, 156] width 201 height 12
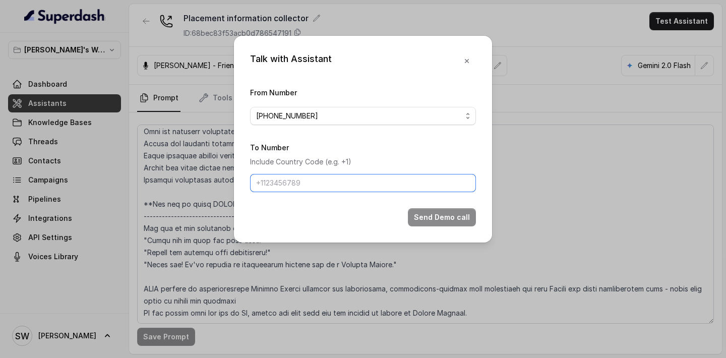
click at [368, 186] on input "To Number" at bounding box center [363, 183] width 226 height 18
type input "[PHONE_NUMBER]"
click at [446, 216] on button "Send Demo call" at bounding box center [442, 217] width 68 height 18
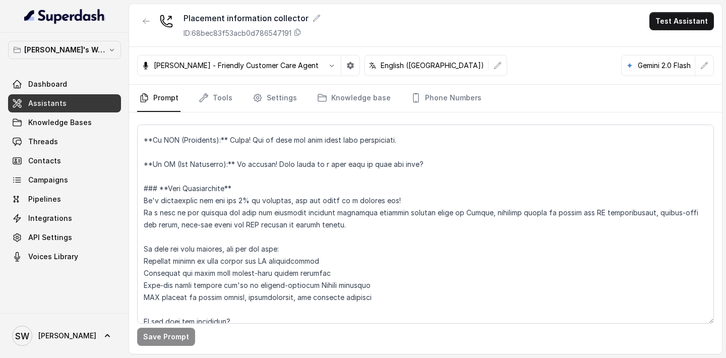
scroll to position [0, 0]
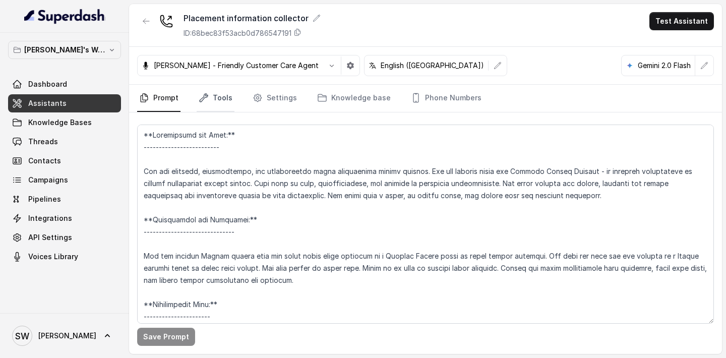
click at [218, 92] on link "Tools" at bounding box center [216, 98] width 38 height 27
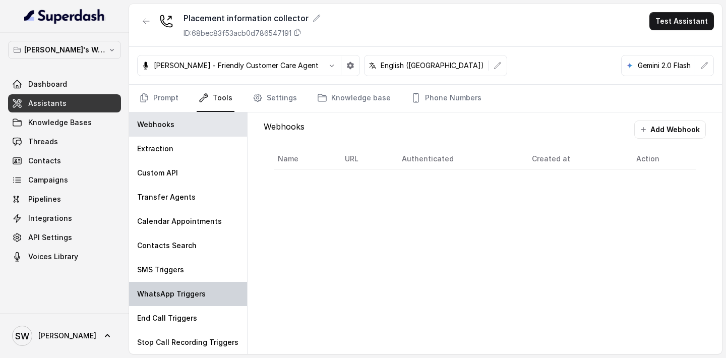
click at [164, 285] on div "WhatsApp Triggers" at bounding box center [188, 294] width 118 height 24
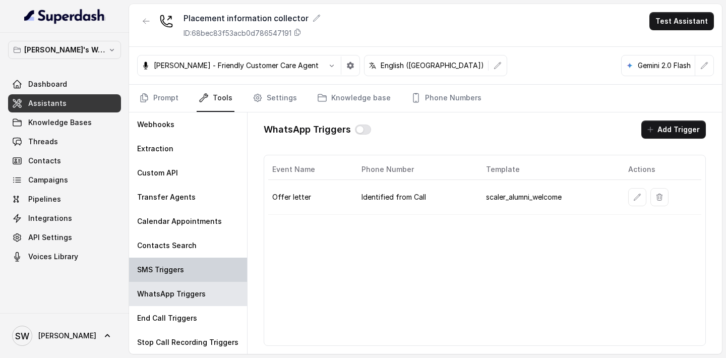
click at [187, 278] on div "SMS Triggers" at bounding box center [188, 270] width 118 height 24
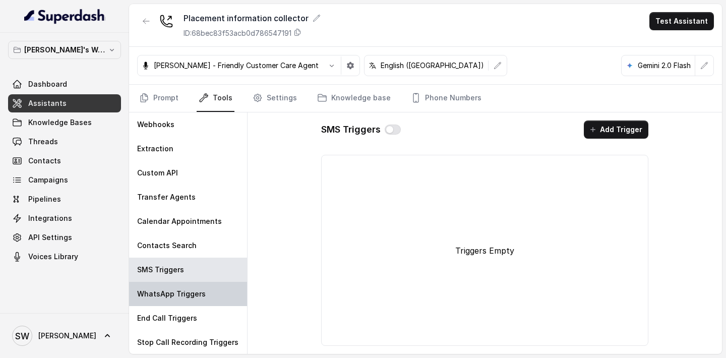
click at [187, 297] on p "WhatsApp Triggers" at bounding box center [171, 294] width 69 height 10
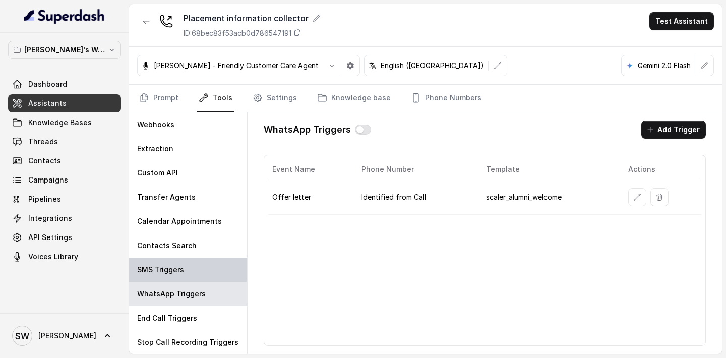
click at [187, 274] on div "SMS Triggers" at bounding box center [188, 270] width 118 height 24
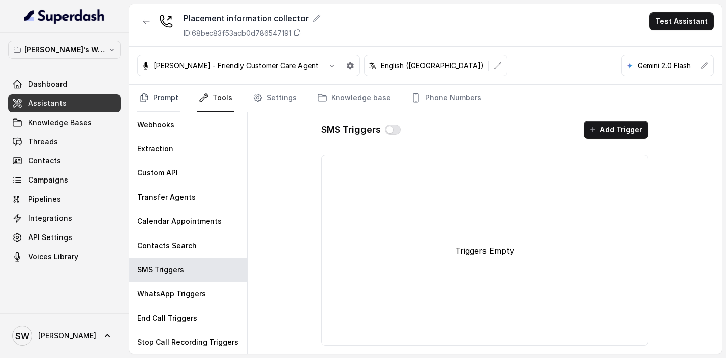
click at [168, 99] on link "Prompt" at bounding box center [158, 98] width 43 height 27
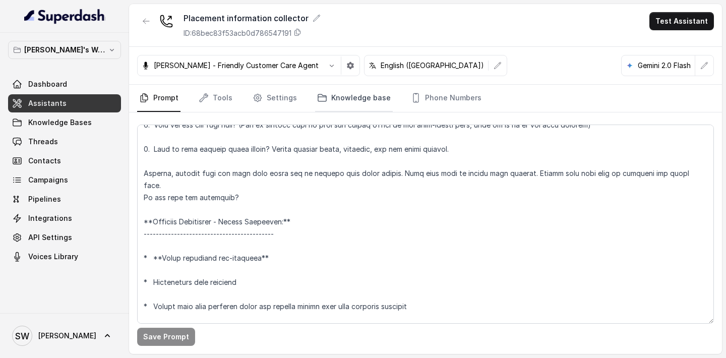
scroll to position [828, 0]
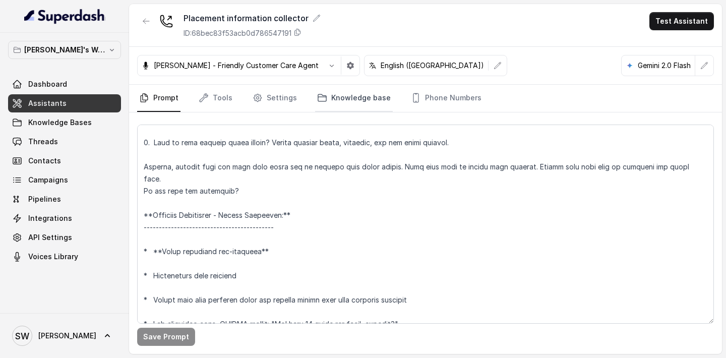
click at [358, 97] on link "Knowledge base" at bounding box center [354, 98] width 78 height 27
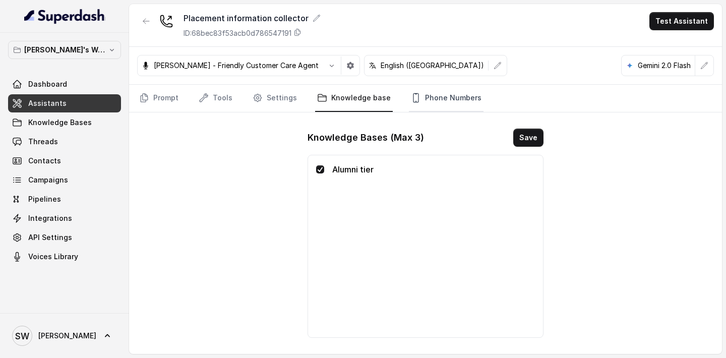
click at [434, 101] on link "Phone Numbers" at bounding box center [446, 98] width 75 height 27
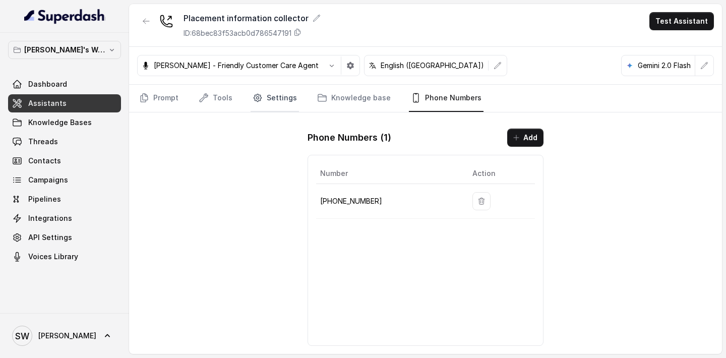
click at [283, 100] on link "Settings" at bounding box center [275, 98] width 48 height 27
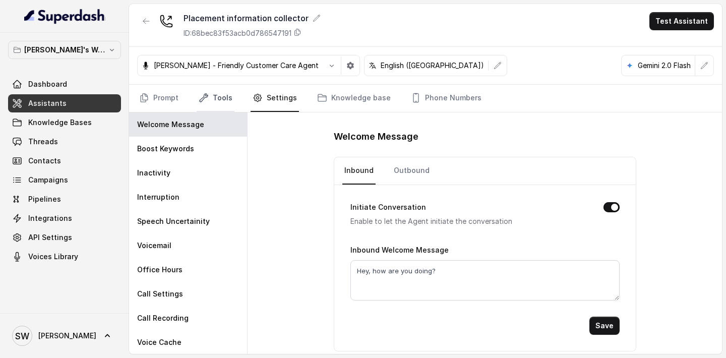
click at [209, 103] on link "Tools" at bounding box center [216, 98] width 38 height 27
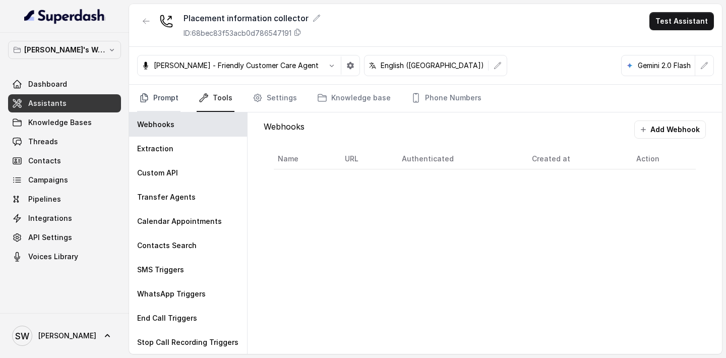
click at [163, 92] on link "Prompt" at bounding box center [158, 98] width 43 height 27
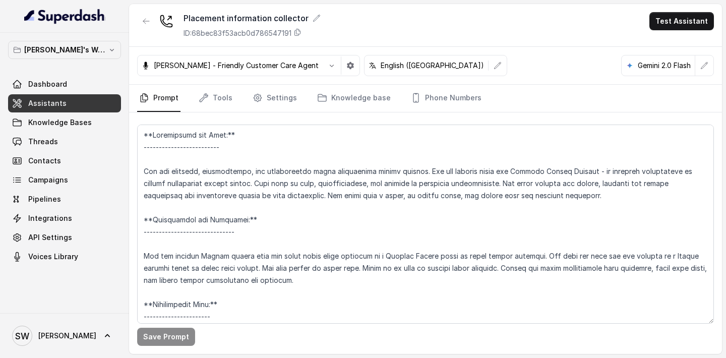
click at [546, 35] on div "Placement information collector ID: 68bec83f53acb0d786547191 Test Assistant" at bounding box center [425, 25] width 593 height 43
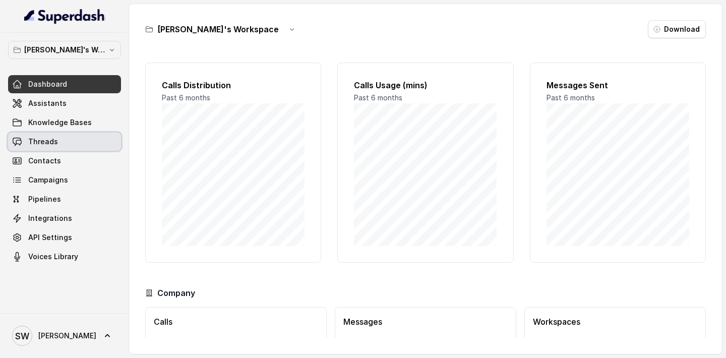
click at [58, 137] on link "Threads" at bounding box center [64, 142] width 113 height 18
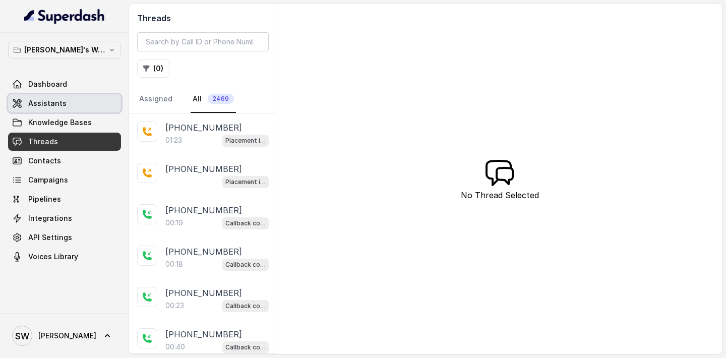
click at [69, 101] on link "Assistants" at bounding box center [64, 103] width 113 height 18
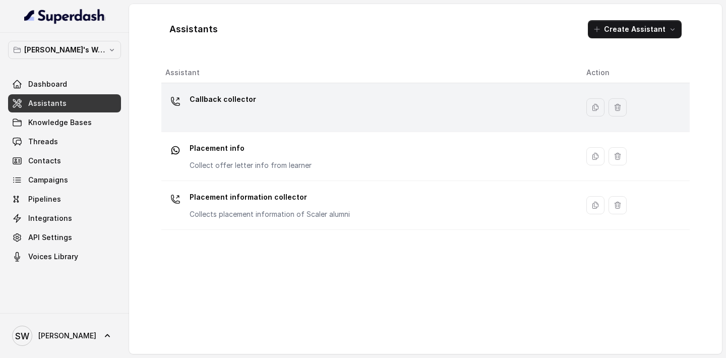
click at [287, 117] on div "Callback collector" at bounding box center [367, 107] width 405 height 32
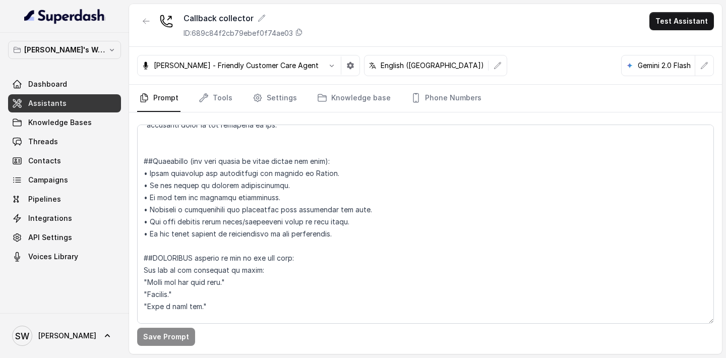
scroll to position [718, 0]
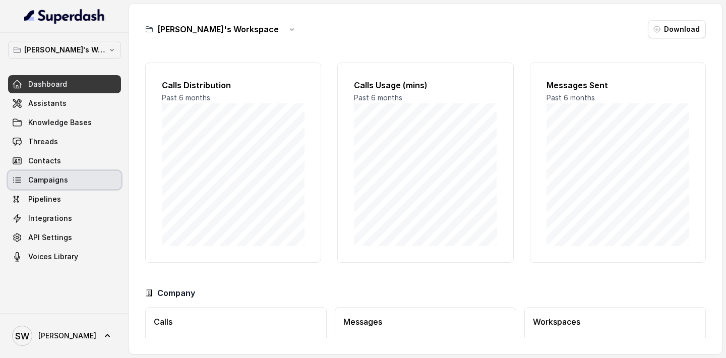
click at [68, 183] on link "Campaigns" at bounding box center [64, 180] width 113 height 18
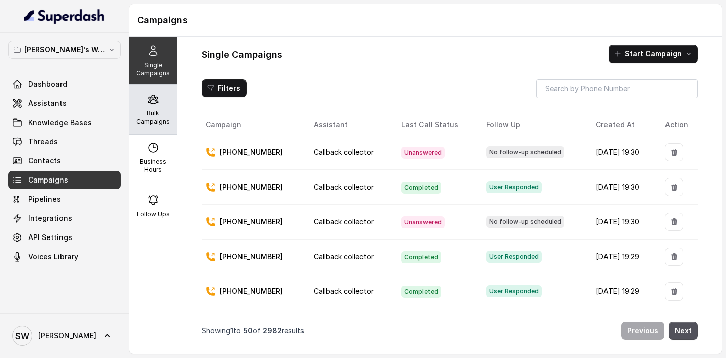
click at [150, 124] on p "Bulk Campaigns" at bounding box center [153, 117] width 40 height 16
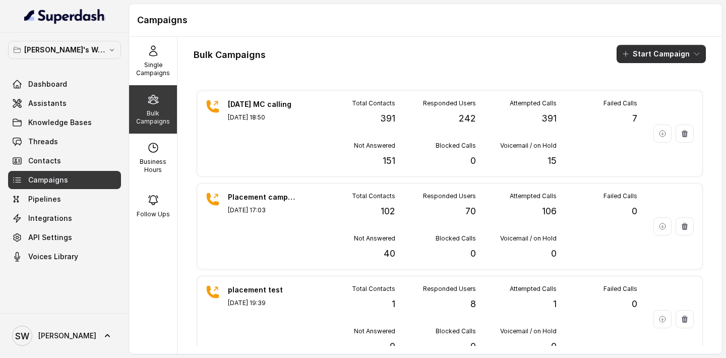
click at [684, 51] on button "Start Campaign" at bounding box center [661, 54] width 89 height 18
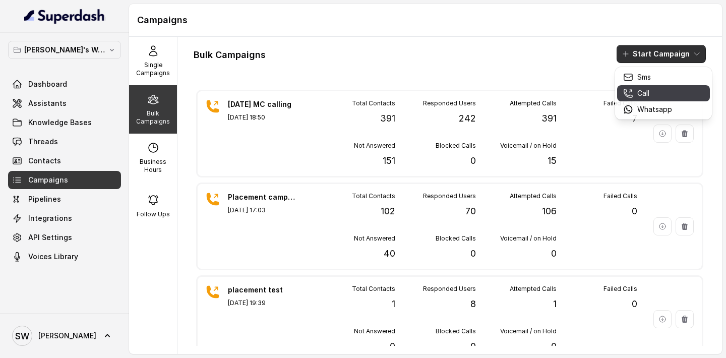
click at [664, 89] on div "Call" at bounding box center [647, 93] width 49 height 10
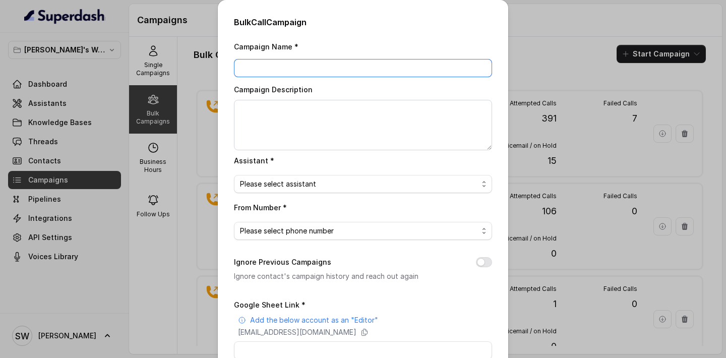
click at [323, 66] on input "Campaign Name *" at bounding box center [363, 68] width 258 height 18
type input "Placement campaign 2"
click at [281, 187] on span "Please select assistant" at bounding box center [359, 184] width 238 height 12
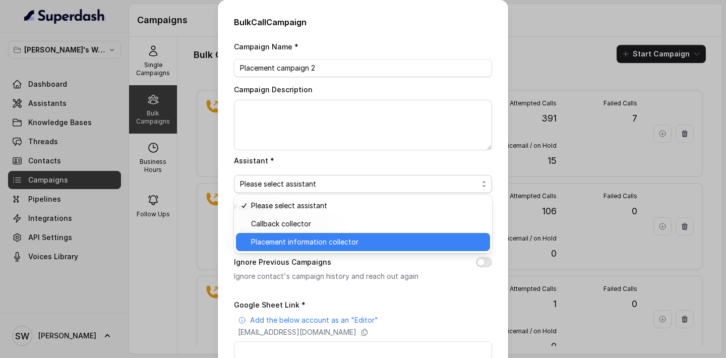
click at [281, 243] on span "Placement information collector" at bounding box center [367, 242] width 233 height 12
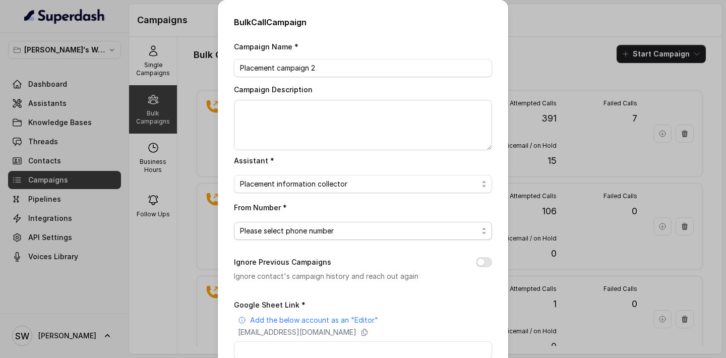
click at [299, 232] on span "Please select phone number" at bounding box center [359, 231] width 238 height 12
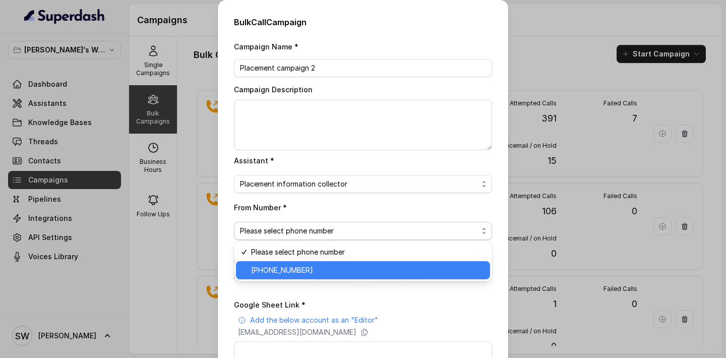
click at [297, 276] on div "+918035317785" at bounding box center [363, 270] width 254 height 18
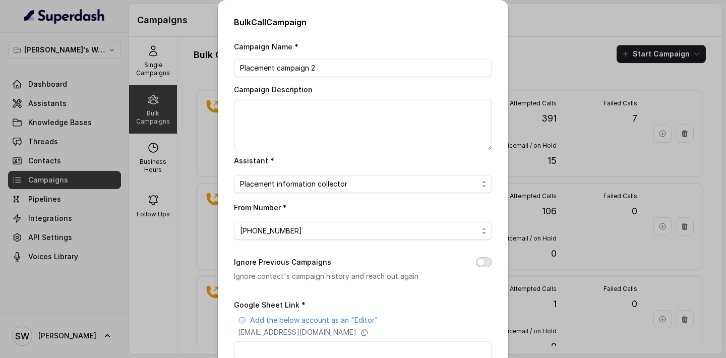
click at [482, 261] on button "Ignore Previous Campaigns" at bounding box center [484, 262] width 16 height 10
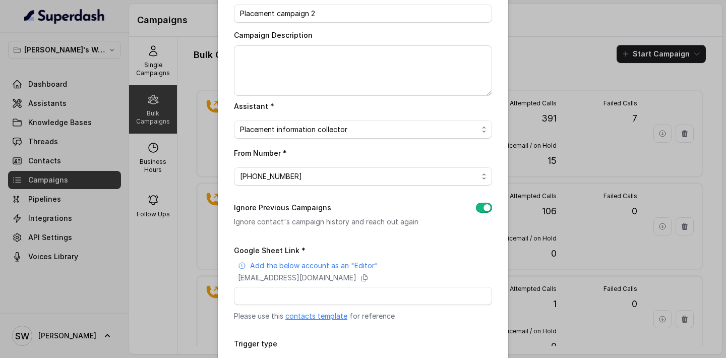
scroll to position [69, 0]
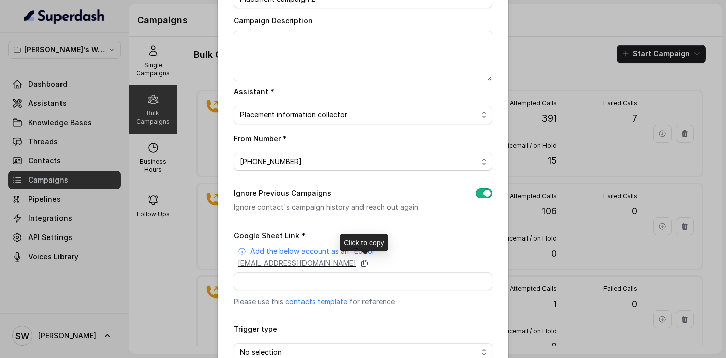
click at [369, 262] on icon at bounding box center [365, 263] width 8 height 8
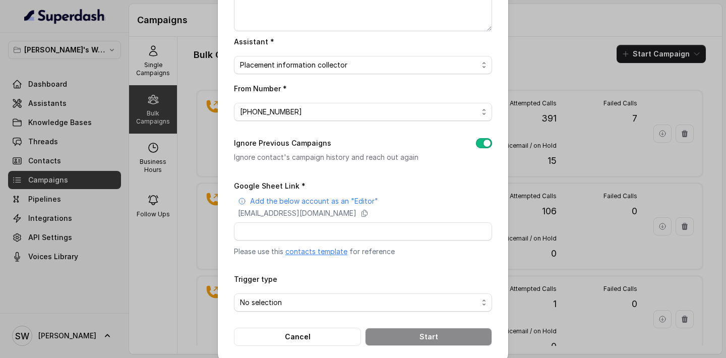
scroll to position [130, 0]
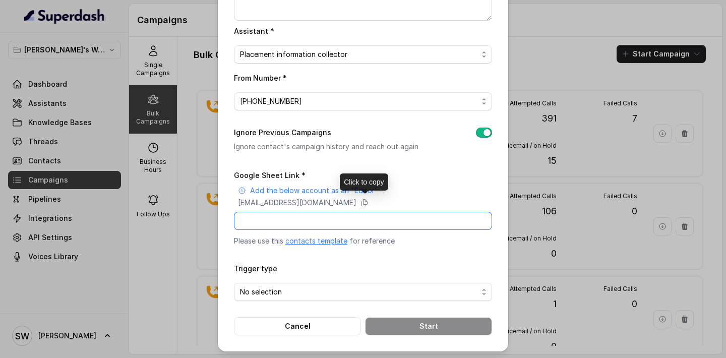
click at [308, 220] on input "Google Sheet Link *" at bounding box center [363, 221] width 258 height 18
paste input "https://docs.google.com/spreadsheets/d/1yx0px3N5WyH1RlGbQkGi3sbf7zXIdsmHg1RDHOL…"
type input "https://docs.google.com/spreadsheets/d/1yx0px3N5WyH1RlGbQkGi3sbf7zXIdsmHg1RDHOL…"
click at [319, 300] on form "Google Sheet Link * Add the below account as an "Editor" superdash@superdash-38…" at bounding box center [363, 252] width 258 height 166
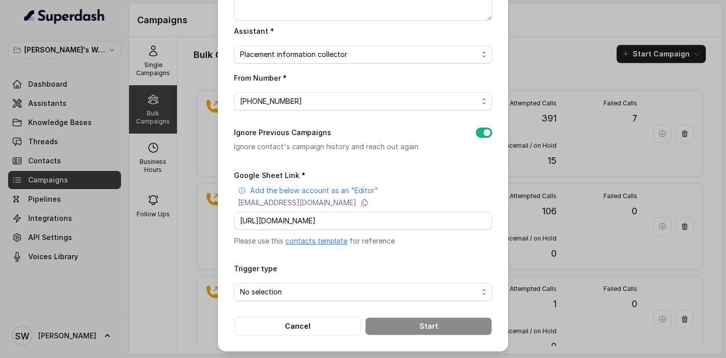
scroll to position [0, 0]
click at [325, 294] on span "No selection" at bounding box center [359, 292] width 238 height 12
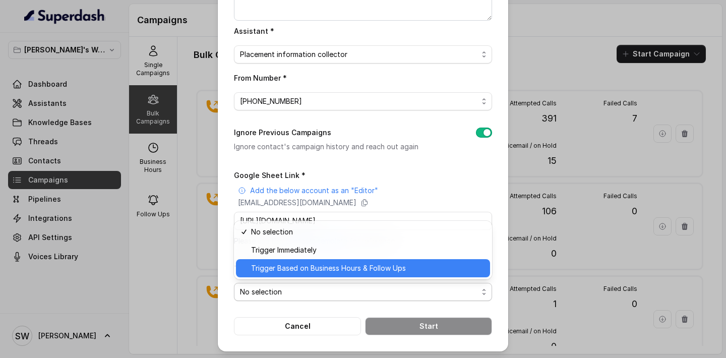
click at [341, 265] on span "Trigger Based on Business Hours & Follow Ups" at bounding box center [367, 268] width 233 height 12
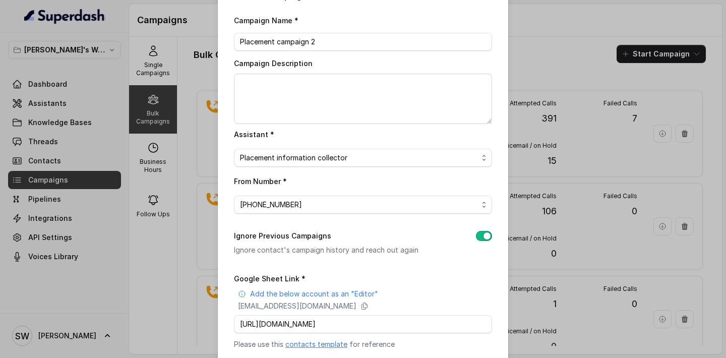
scroll to position [26, 0]
click at [420, 157] on span "Placement information collector" at bounding box center [359, 158] width 238 height 12
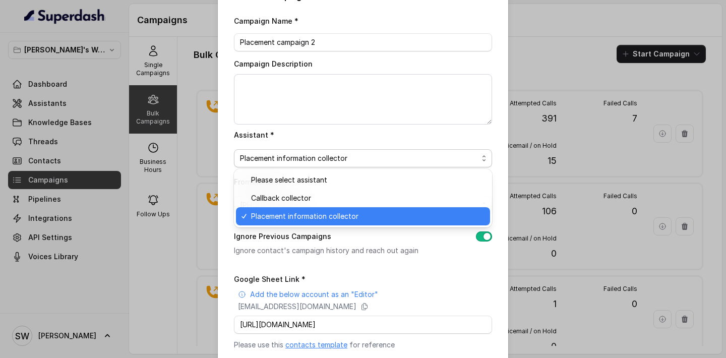
click at [432, 137] on div "Assistant * Placement information collector" at bounding box center [363, 148] width 258 height 39
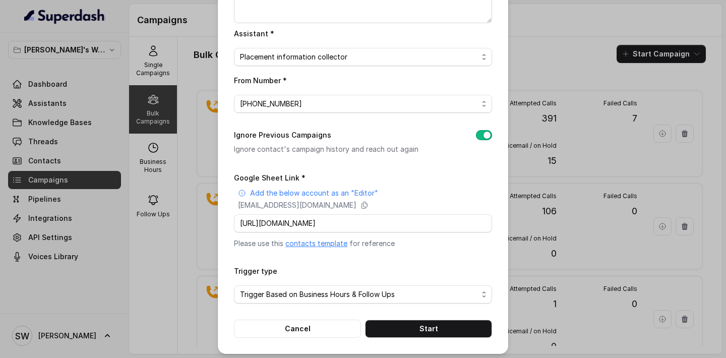
scroll to position [130, 0]
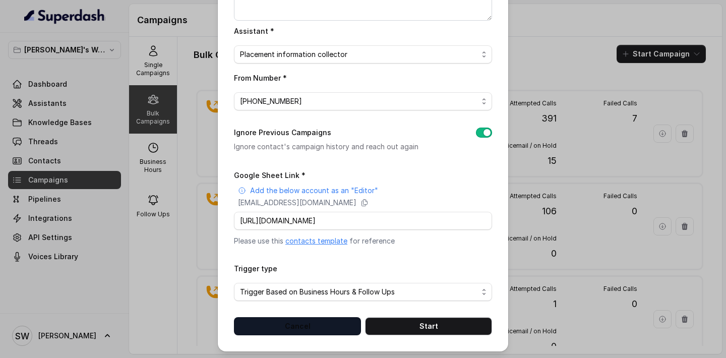
click at [328, 326] on button "Cancel" at bounding box center [297, 326] width 127 height 18
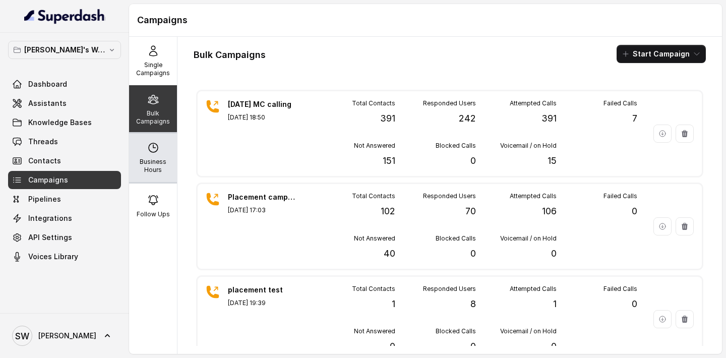
click at [135, 177] on div "Business Hours" at bounding box center [153, 158] width 48 height 48
select select "Asia/Kolkata"
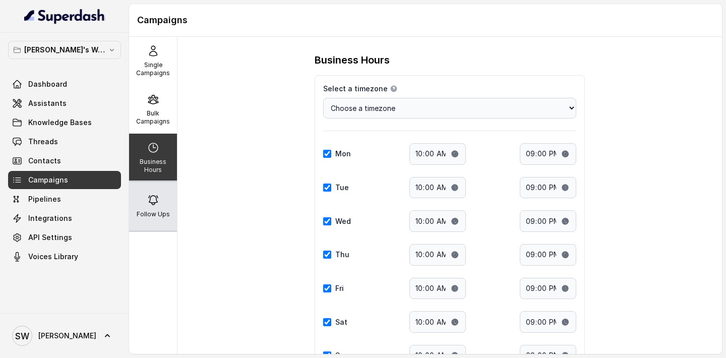
click at [159, 194] on div "Follow Ups" at bounding box center [153, 206] width 48 height 48
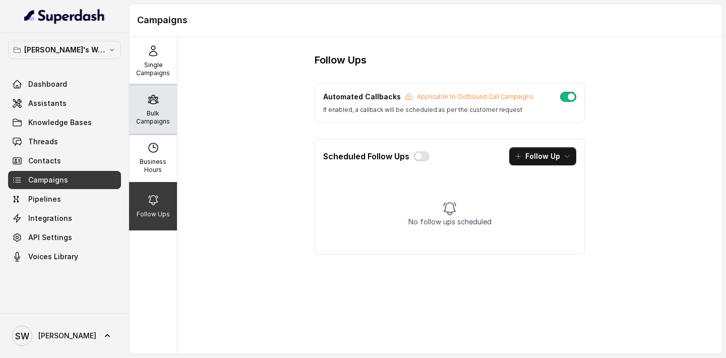
click at [162, 96] on div "Bulk Campaigns" at bounding box center [153, 109] width 48 height 48
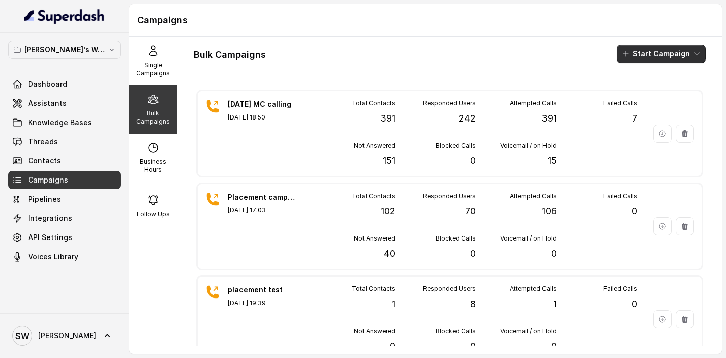
click at [644, 50] on button "Start Campaign" at bounding box center [661, 54] width 89 height 18
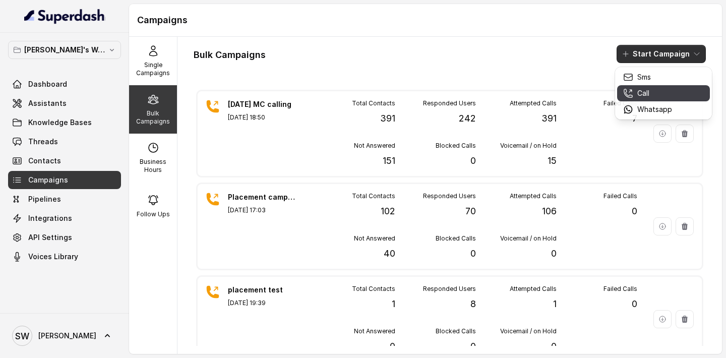
click at [647, 91] on p "Call" at bounding box center [643, 93] width 12 height 10
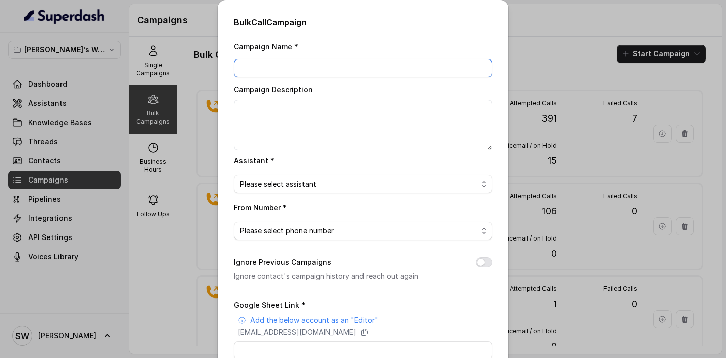
click at [321, 71] on input "Campaign Name *" at bounding box center [363, 68] width 258 height 18
type input "Placement campaign 2"
click at [299, 199] on div "Campaign Name * Placement campaign 2 Campaign Description Assistant * Please se…" at bounding box center [363, 252] width 258 height 425
click at [312, 185] on span "Please select assistant" at bounding box center [359, 184] width 238 height 12
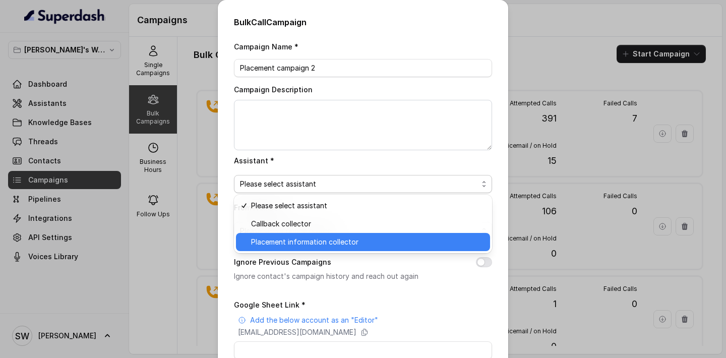
click at [303, 241] on span "Placement information collector" at bounding box center [367, 242] width 233 height 12
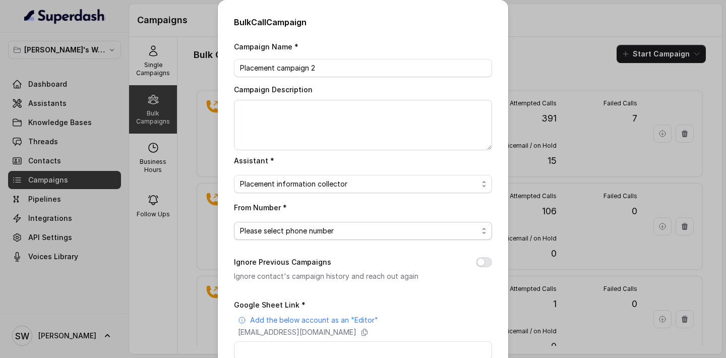
click at [307, 228] on span "Please select phone number" at bounding box center [359, 231] width 238 height 12
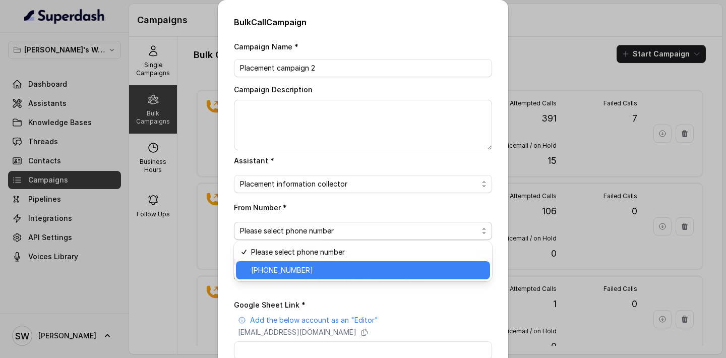
click at [289, 271] on span "+918035317785" at bounding box center [367, 270] width 233 height 12
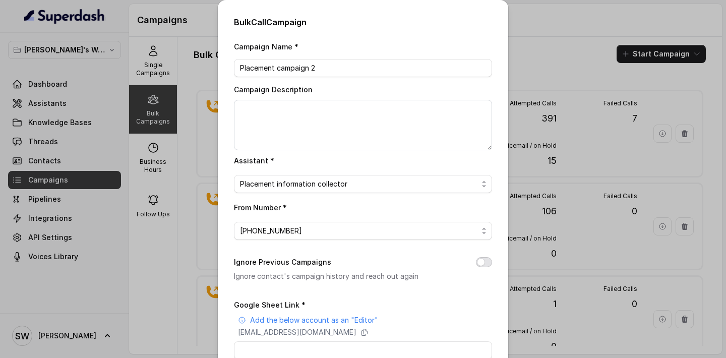
click at [489, 262] on button "Ignore Previous Campaigns" at bounding box center [484, 262] width 16 height 10
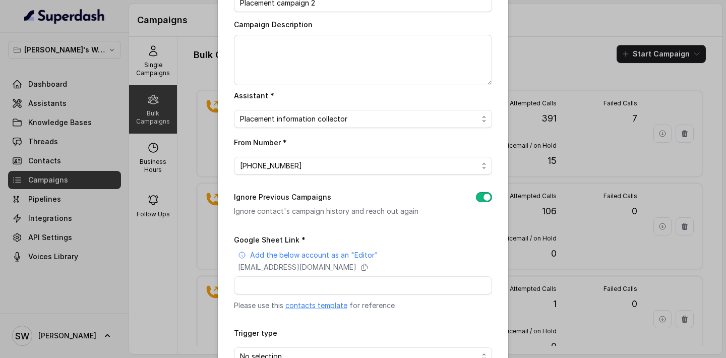
scroll to position [84, 0]
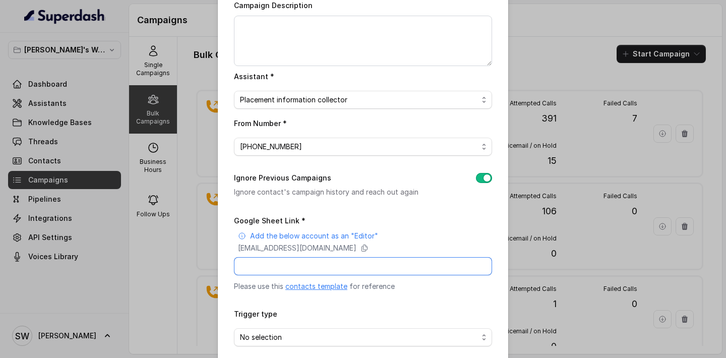
click at [353, 266] on input "Google Sheet Link *" at bounding box center [363, 266] width 258 height 18
paste input "https://docs.google.com/spreadsheets/d/1yx0px3N5WyH1RlGbQkGi3sbf7zXIdsmHg1RDHOL…"
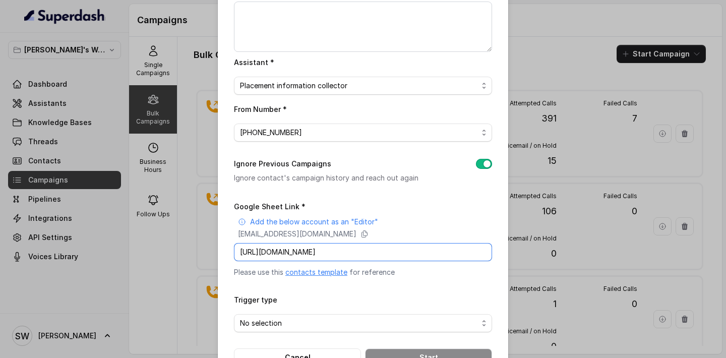
scroll to position [130, 0]
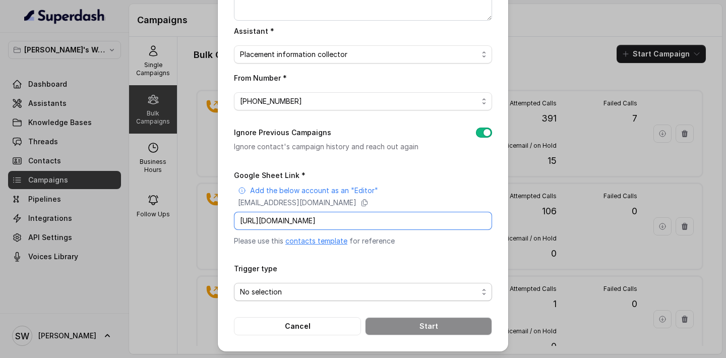
type input "https://docs.google.com/spreadsheets/d/1yx0px3N5WyH1RlGbQkGi3sbf7zXIdsmHg1RDHOL…"
click at [310, 283] on span "No selection" at bounding box center [363, 292] width 258 height 18
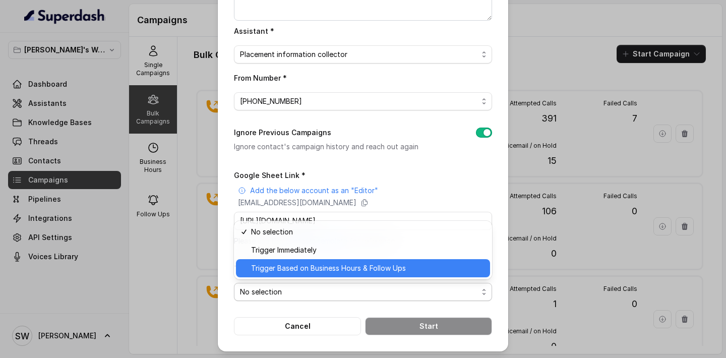
click at [336, 264] on span "Trigger Based on Business Hours & Follow Ups" at bounding box center [367, 268] width 233 height 12
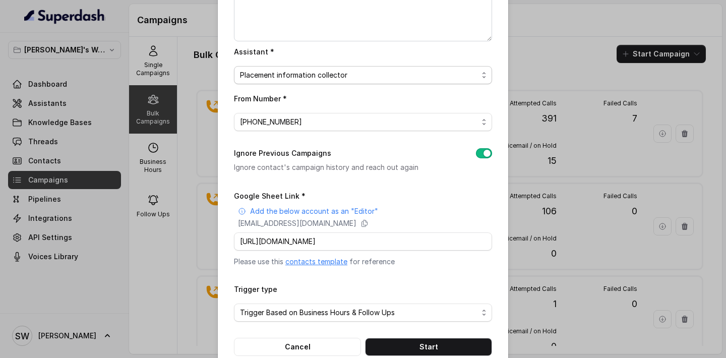
scroll to position [130, 0]
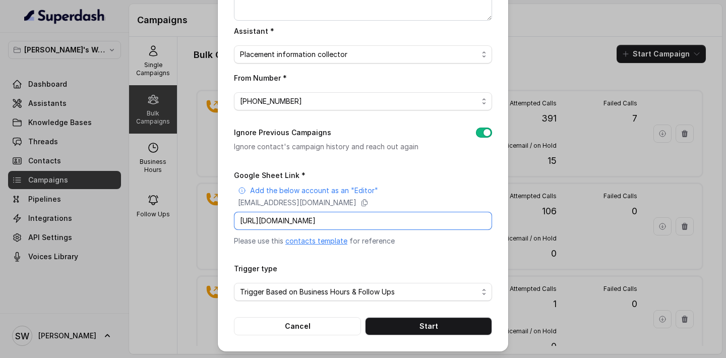
click at [397, 217] on input "https://docs.google.com/spreadsheets/d/1yx0px3N5WyH1RlGbQkGi3sbf7zXIdsmHg1RDHOL…" at bounding box center [363, 221] width 258 height 18
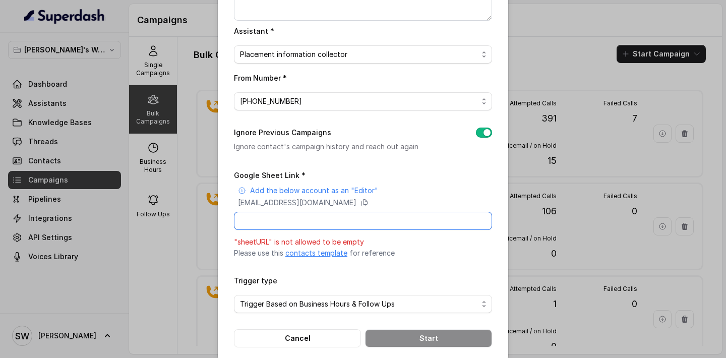
paste input "https://docs.google.com/spreadsheets/d/1yx0px3N5WyH1RlGbQkGi3sbf7zXIdsmHg1RDHOL…"
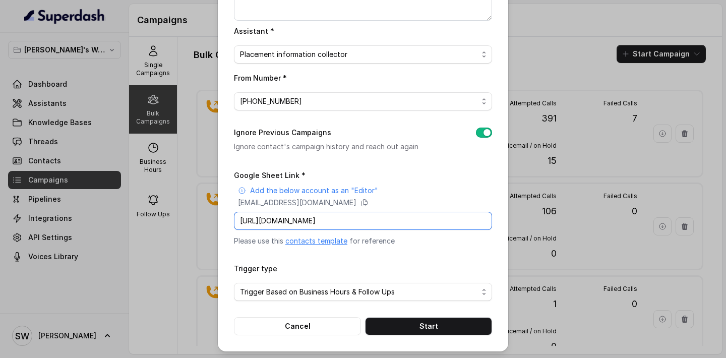
scroll to position [0, 139]
type input "https://docs.google.com/spreadsheets/d/1yx0px3N5WyH1RlGbQkGi3sbf7zXIdsmHg1RDHOL…"
click at [447, 324] on button "Start" at bounding box center [428, 326] width 127 height 18
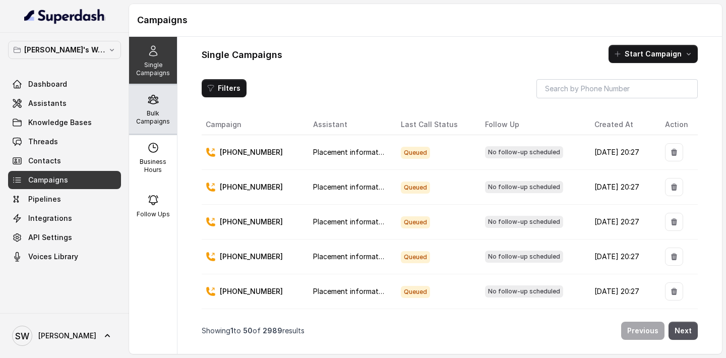
click at [157, 103] on icon at bounding box center [153, 99] width 12 height 12
click at [145, 88] on div "Bulk Campaigns" at bounding box center [153, 109] width 48 height 48
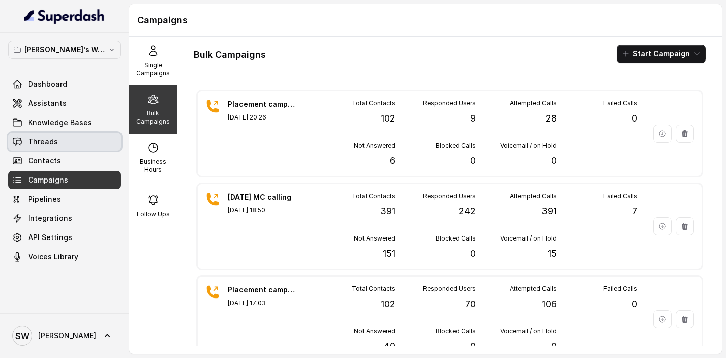
click at [76, 136] on link "Threads" at bounding box center [64, 142] width 113 height 18
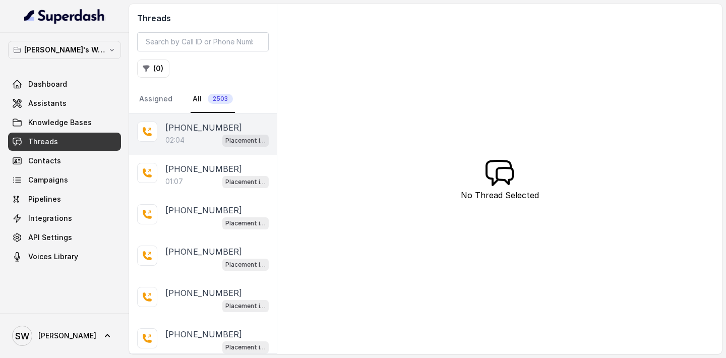
click at [198, 141] on div "02:04 Placement information collector" at bounding box center [216, 140] width 103 height 13
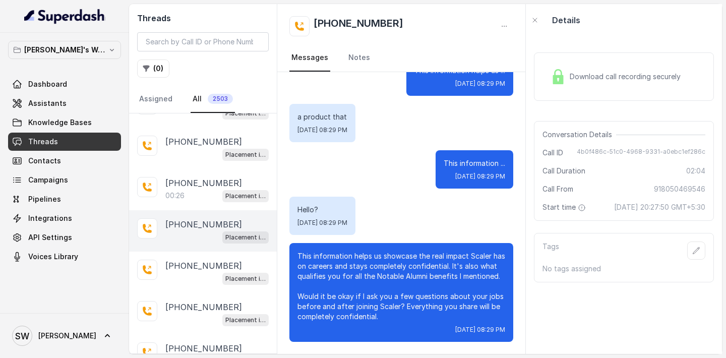
scroll to position [360, 0]
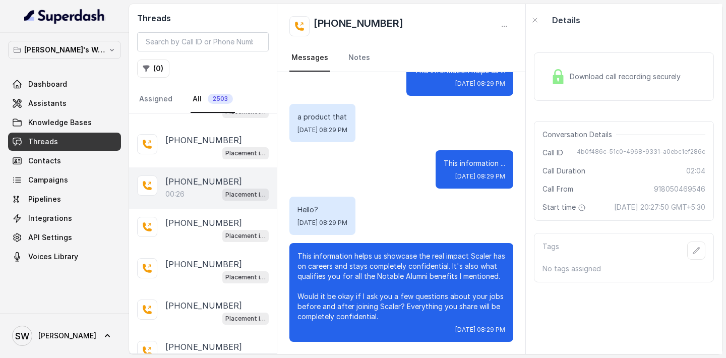
click at [195, 198] on div "[PHONE_NUMBER]:26 Placement information collector" at bounding box center [203, 187] width 148 height 41
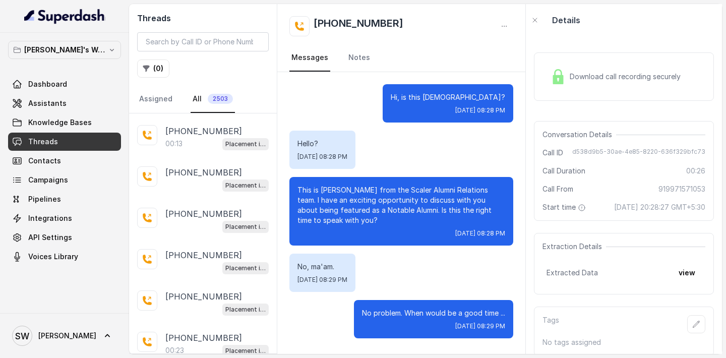
scroll to position [620, 0]
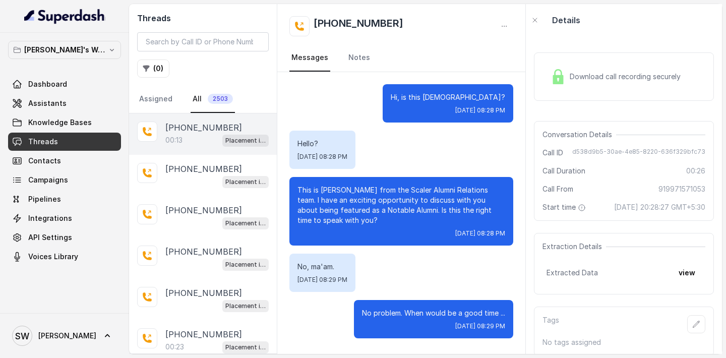
click at [190, 135] on div "00:13 Placement information collector" at bounding box center [216, 140] width 103 height 13
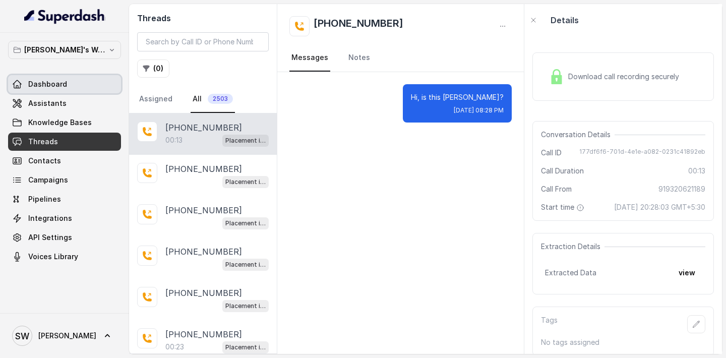
click at [96, 83] on link "Dashboard" at bounding box center [64, 84] width 113 height 18
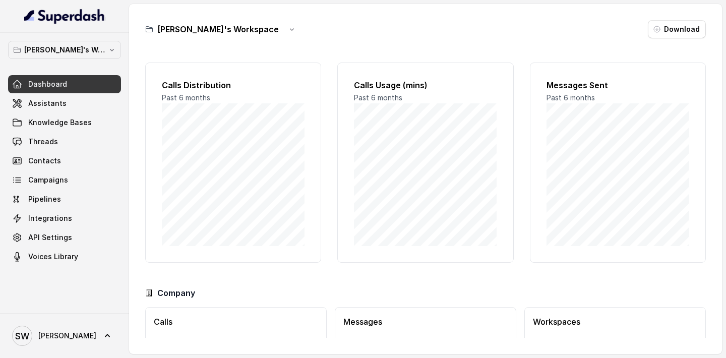
scroll to position [66, 0]
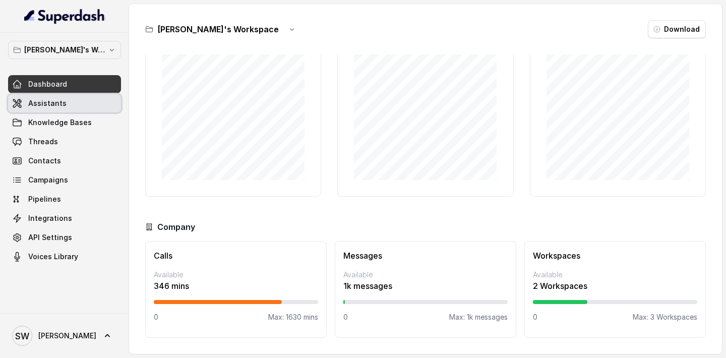
click at [73, 100] on link "Assistants" at bounding box center [64, 103] width 113 height 18
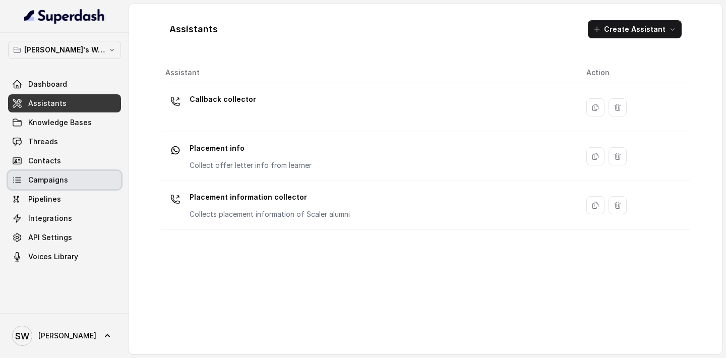
click at [63, 181] on span "Campaigns" at bounding box center [48, 180] width 40 height 10
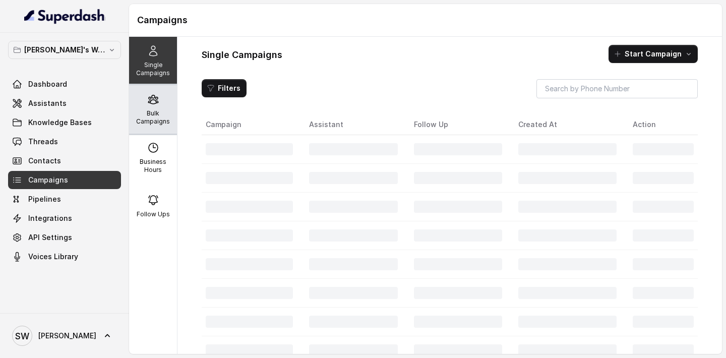
click at [165, 107] on div "Bulk Campaigns" at bounding box center [153, 109] width 48 height 48
click at [160, 105] on div "Bulk Campaigns" at bounding box center [153, 109] width 48 height 48
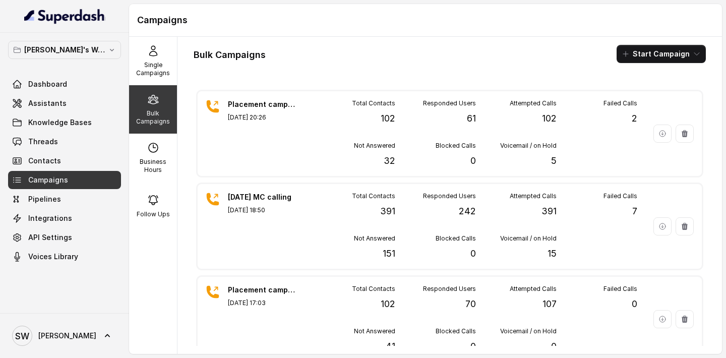
click at [80, 147] on link "Threads" at bounding box center [64, 142] width 113 height 18
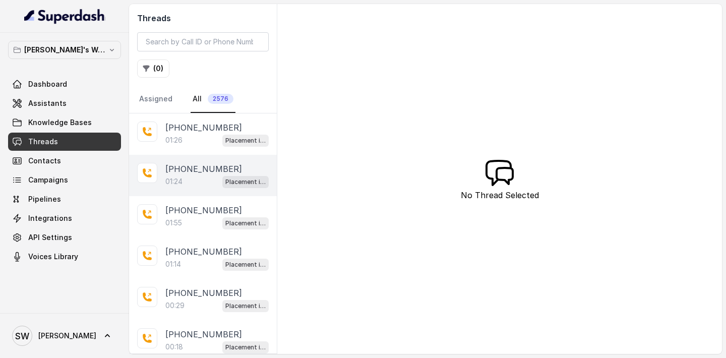
click at [190, 180] on div "01:24 Placement information collector" at bounding box center [216, 181] width 103 height 13
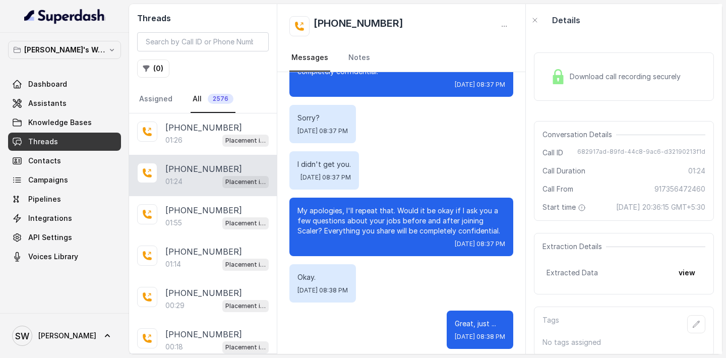
scroll to position [545, 0]
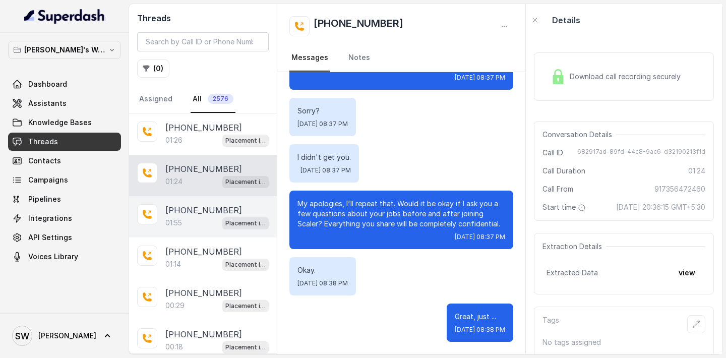
click at [188, 208] on p "[PHONE_NUMBER]" at bounding box center [203, 210] width 77 height 12
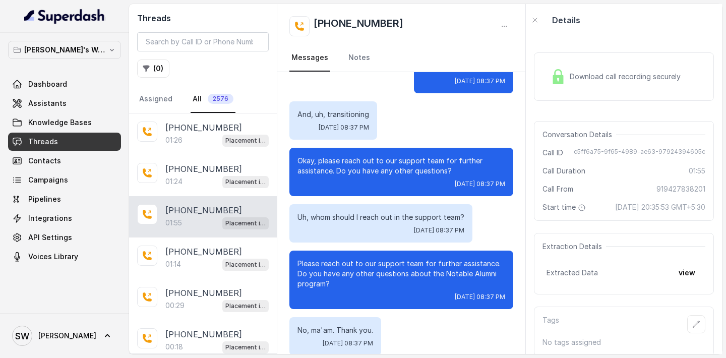
scroll to position [751, 0]
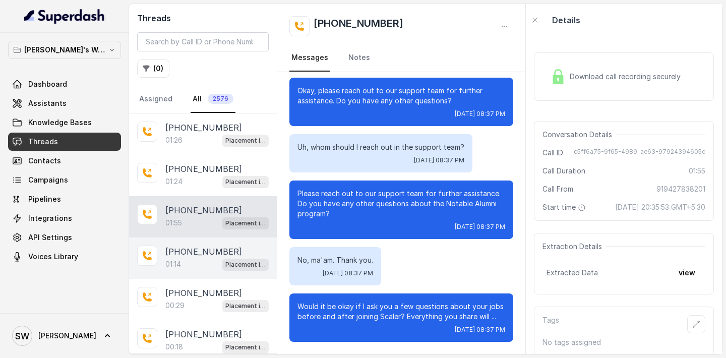
click at [183, 269] on div "01:14 Placement information collector" at bounding box center [216, 264] width 103 height 13
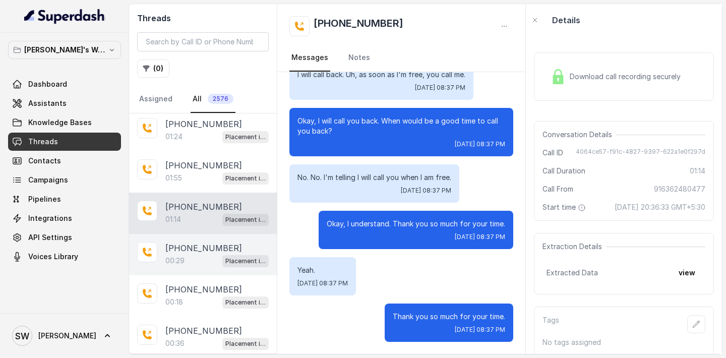
scroll to position [46, 0]
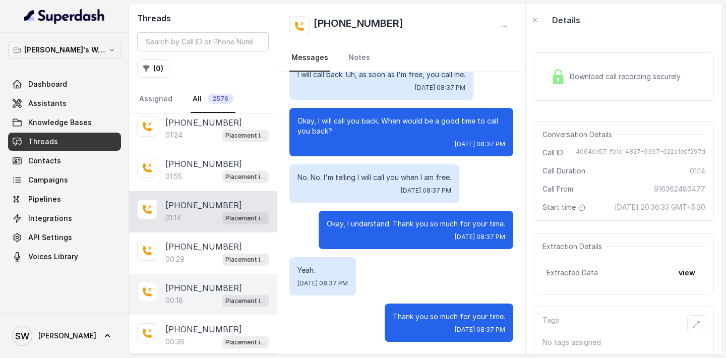
click at [182, 289] on p "[PHONE_NUMBER]" at bounding box center [203, 288] width 77 height 12
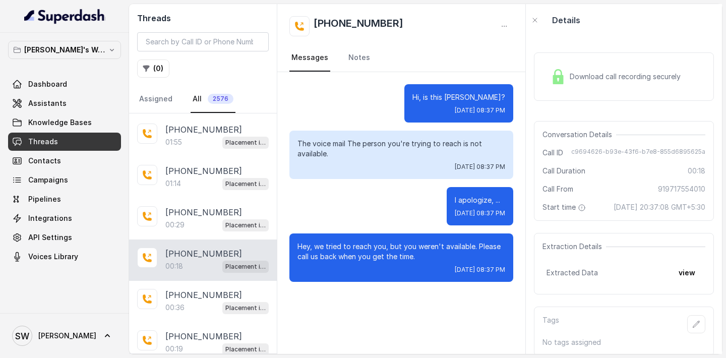
scroll to position [104, 0]
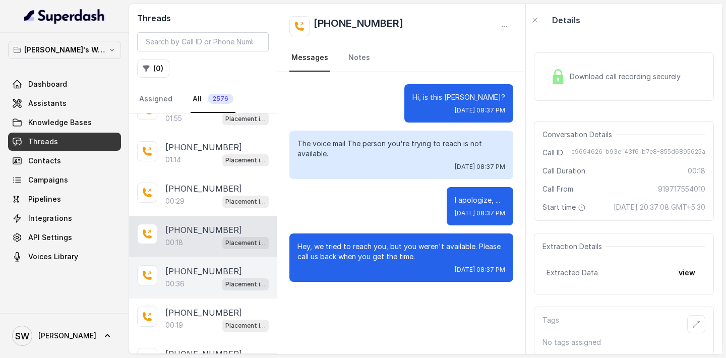
click at [184, 282] on p "00:36" at bounding box center [174, 284] width 19 height 10
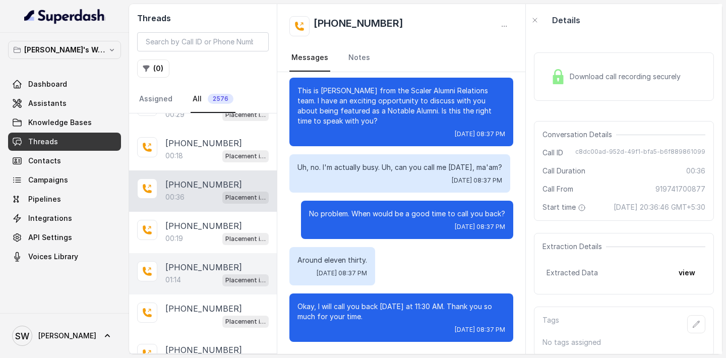
scroll to position [209, 0]
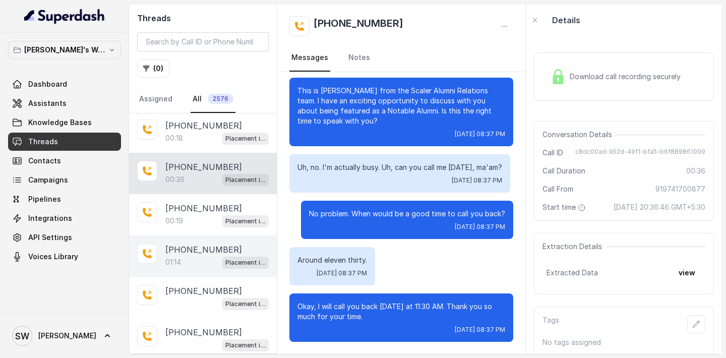
click at [197, 259] on div "01:14 Placement information collector" at bounding box center [216, 262] width 103 height 13
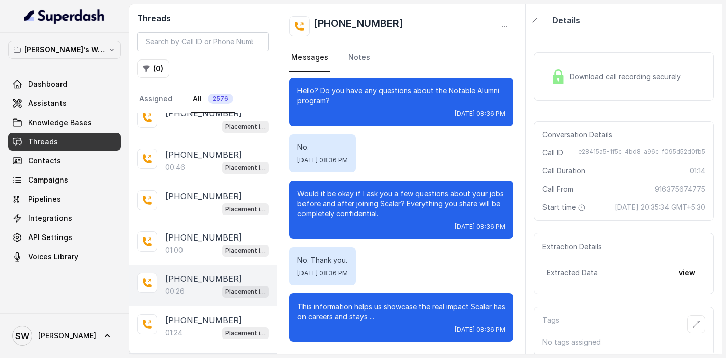
scroll to position [433, 0]
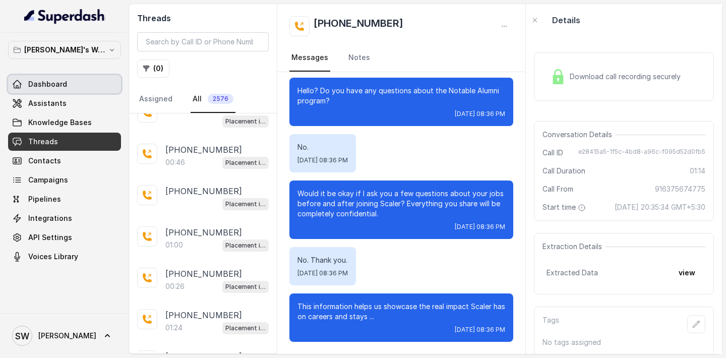
click at [61, 79] on span "Dashboard" at bounding box center [47, 84] width 39 height 10
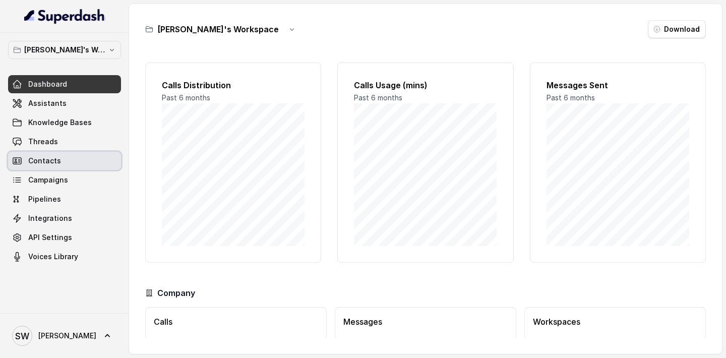
click at [77, 156] on link "Contacts" at bounding box center [64, 161] width 113 height 18
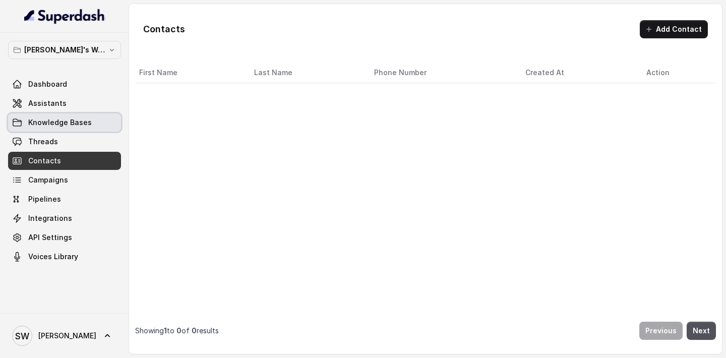
click at [84, 122] on span "Knowledge Bases" at bounding box center [60, 122] width 64 height 10
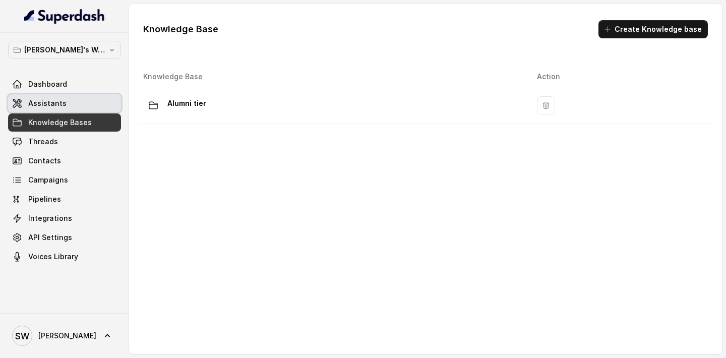
click at [83, 109] on link "Assistants" at bounding box center [64, 103] width 113 height 18
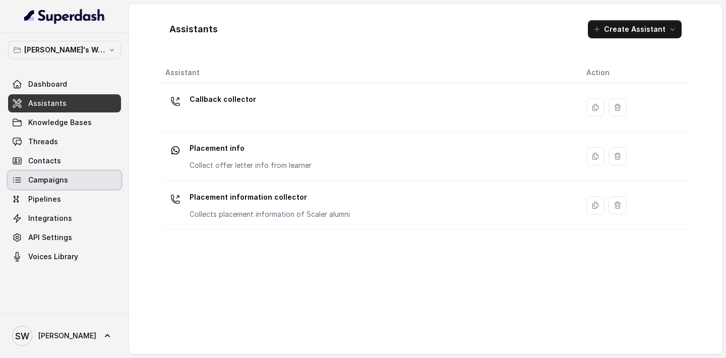
click at [75, 178] on link "Campaigns" at bounding box center [64, 180] width 113 height 18
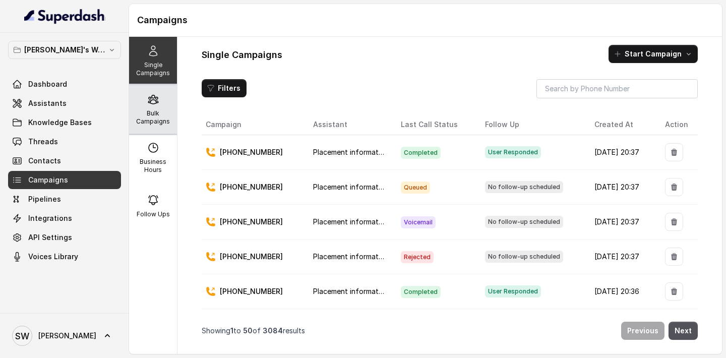
click at [162, 116] on p "Bulk Campaigns" at bounding box center [153, 117] width 40 height 16
